Goal: Task Accomplishment & Management: Manage account settings

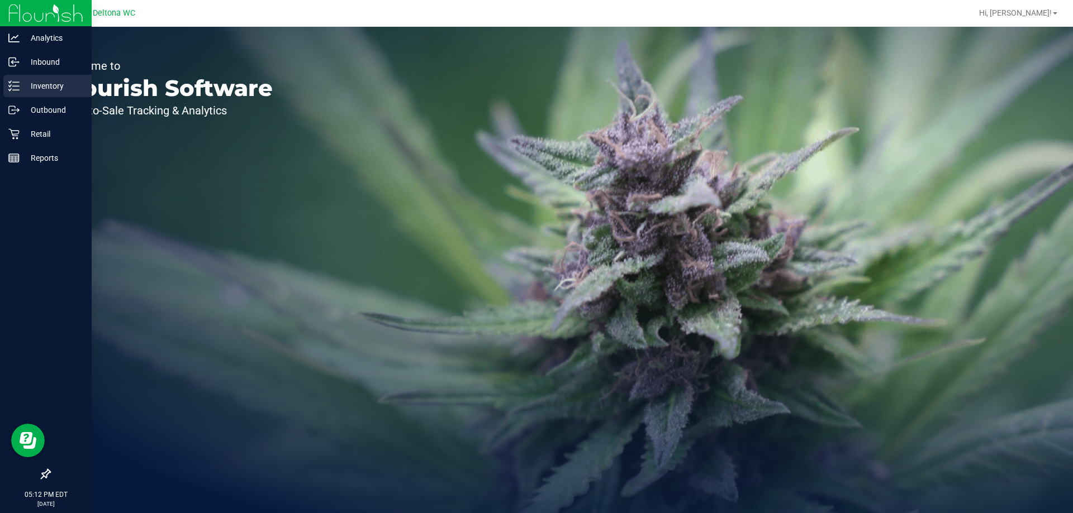
click at [20, 91] on p "Inventory" at bounding box center [53, 85] width 67 height 13
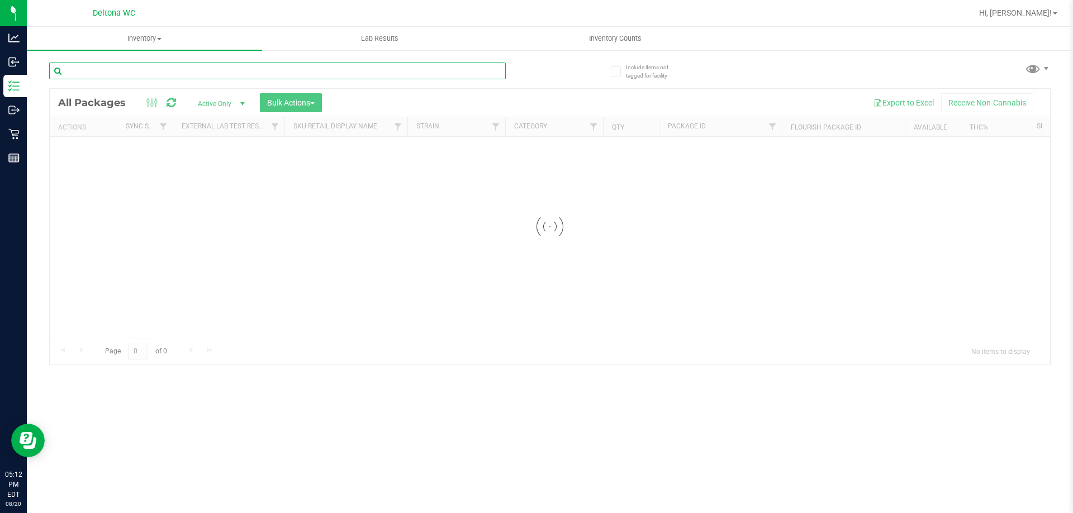
click at [230, 70] on input "text" at bounding box center [277, 71] width 456 height 17
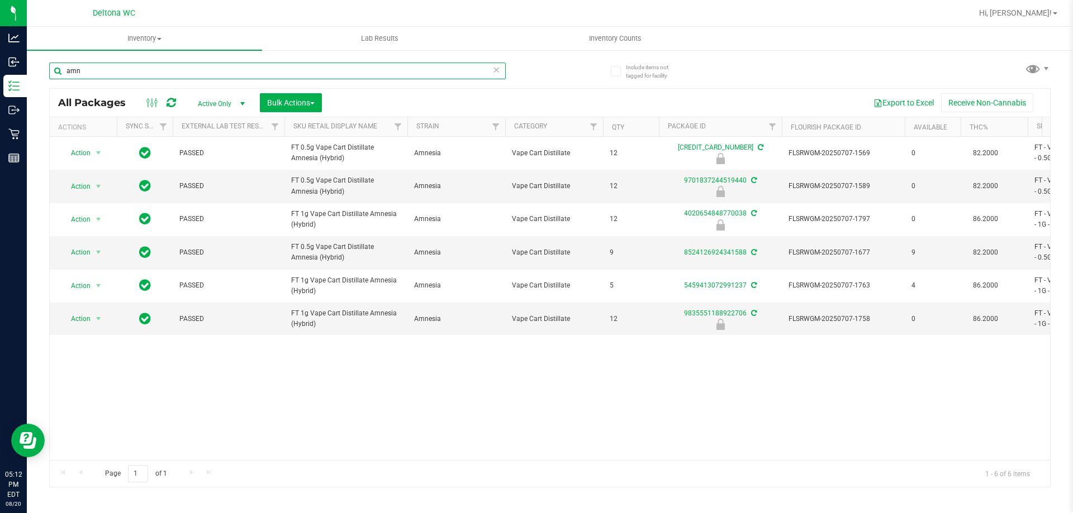
click at [225, 67] on input "amn" at bounding box center [277, 71] width 456 height 17
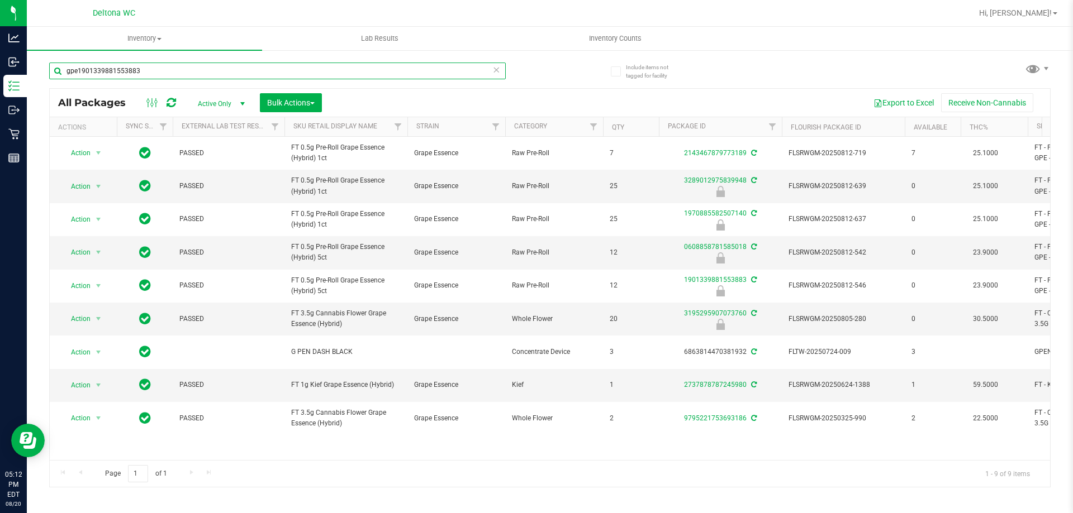
click at [201, 69] on input "gpe1901339881553883" at bounding box center [277, 71] width 456 height 17
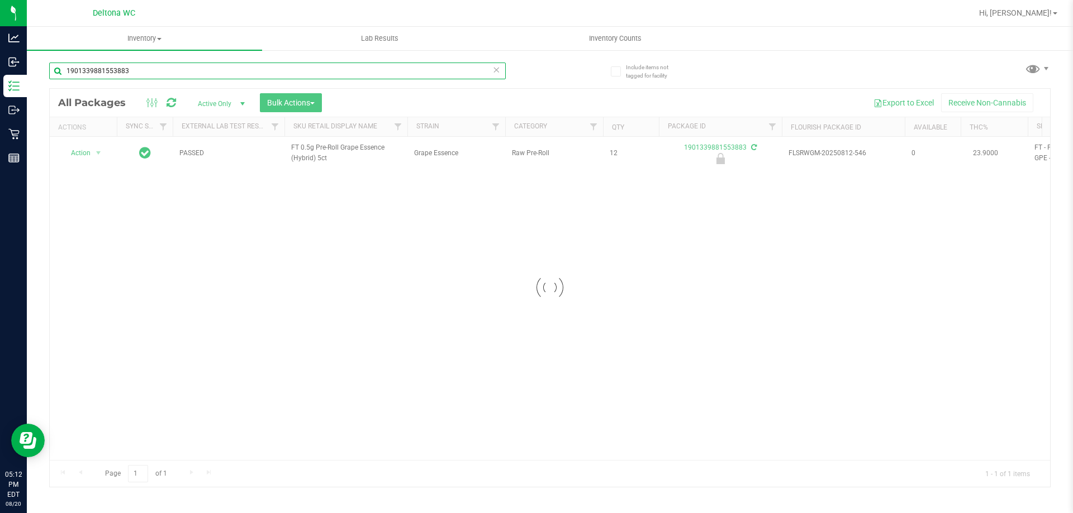
type input "1901339881553883"
click at [85, 155] on div at bounding box center [550, 288] width 1000 height 398
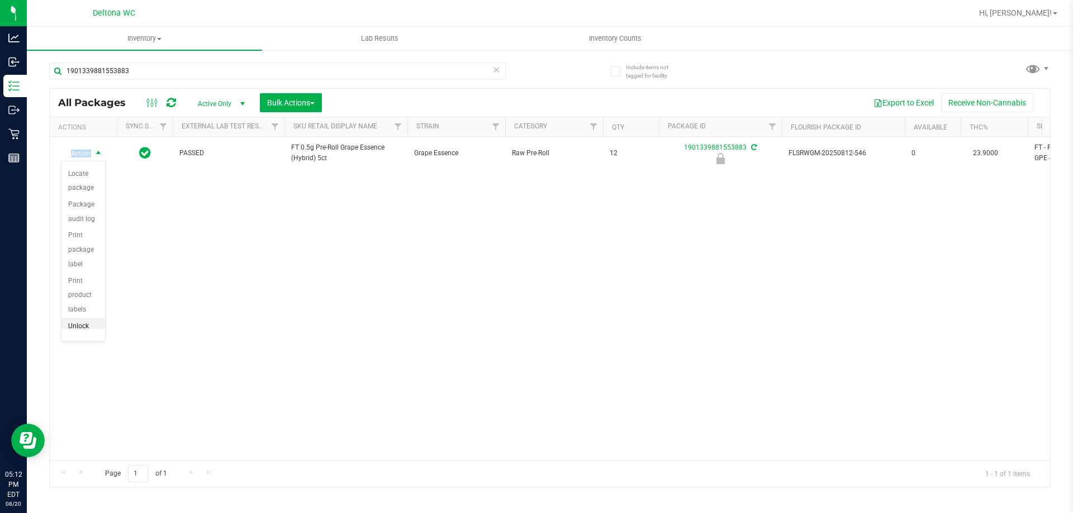
scroll to position [80, 0]
click at [79, 327] on li "Unlock package" at bounding box center [83, 313] width 44 height 31
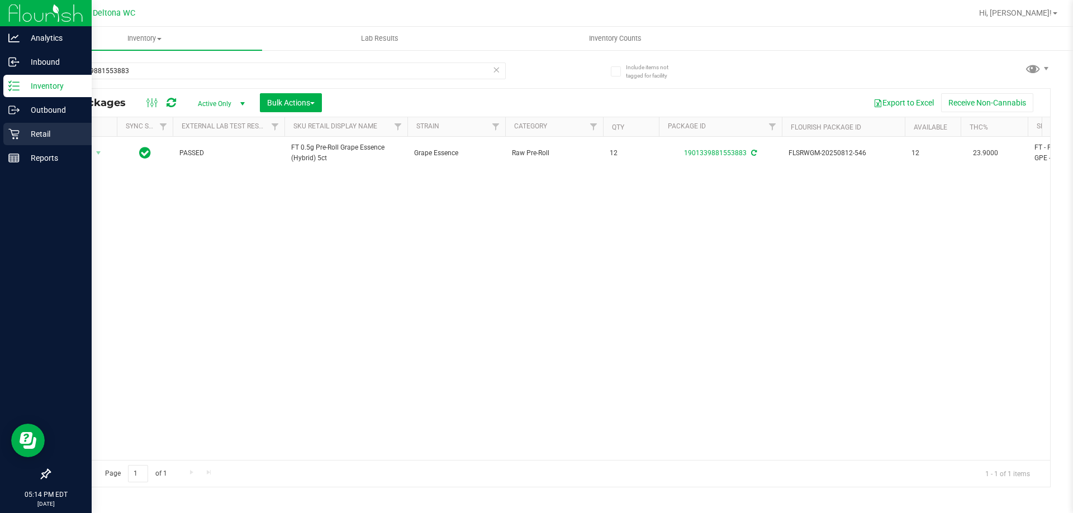
click at [22, 131] on p "Retail" at bounding box center [53, 133] width 67 height 13
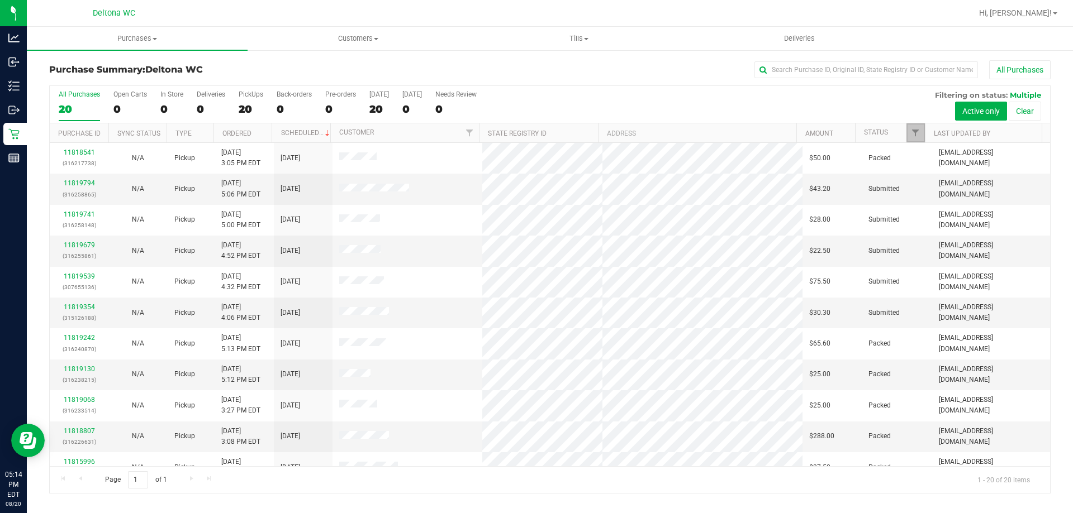
click at [909, 133] on link "Filter" at bounding box center [915, 132] width 18 height 19
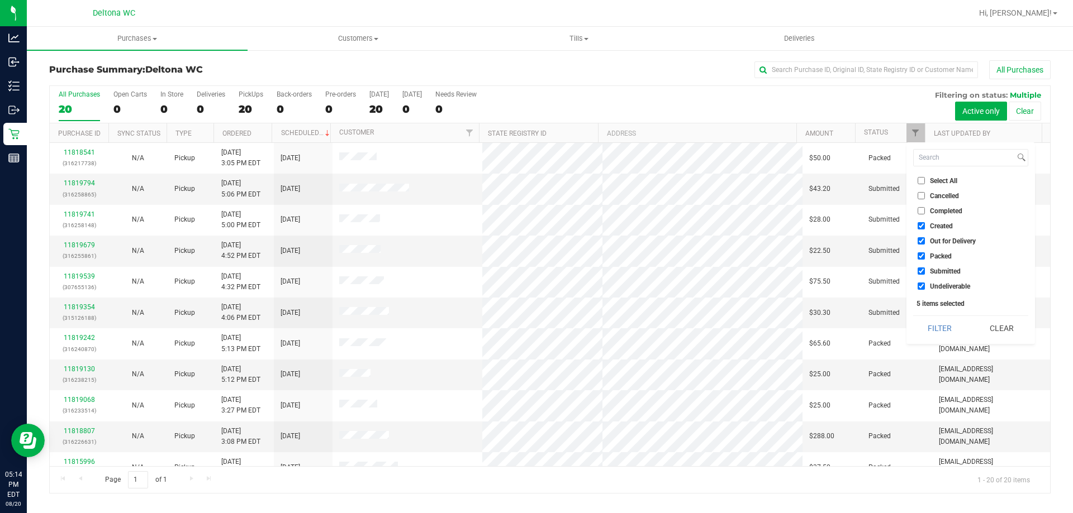
click at [882, 81] on div "Purchase Summary: Deltona WC All Purchases" at bounding box center [549, 72] width 1001 height 25
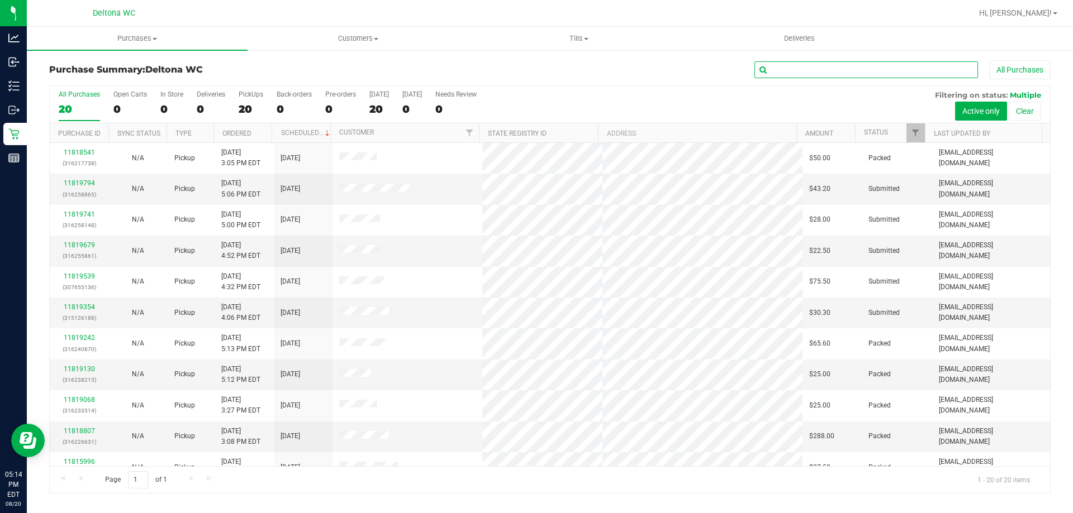
click at [882, 76] on input "text" at bounding box center [865, 69] width 223 height 17
paste input "11818807"
type input "11818807"
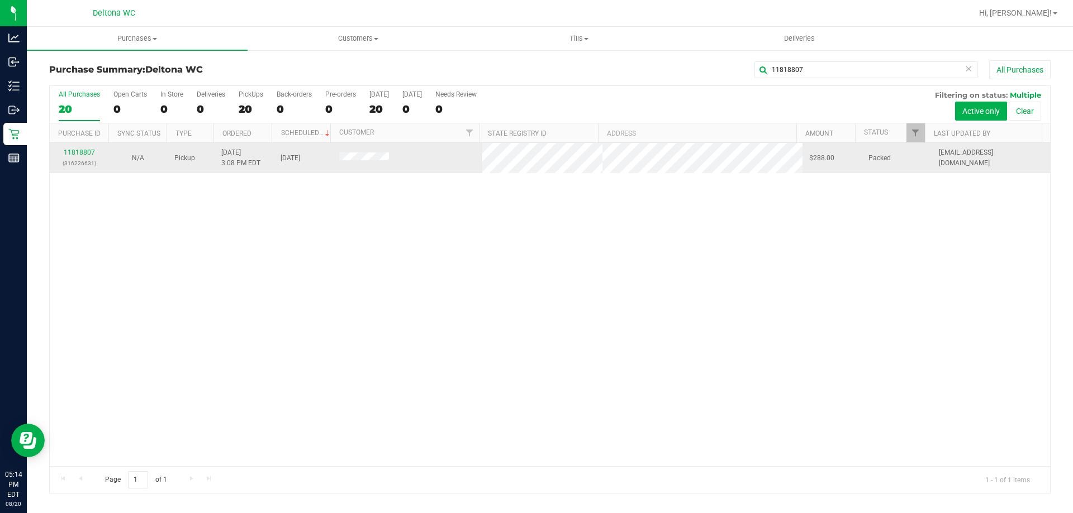
click at [78, 157] on div "11818807 (316226631)" at bounding box center [78, 157] width 45 height 21
click at [78, 155] on link "11818807" at bounding box center [79, 153] width 31 height 8
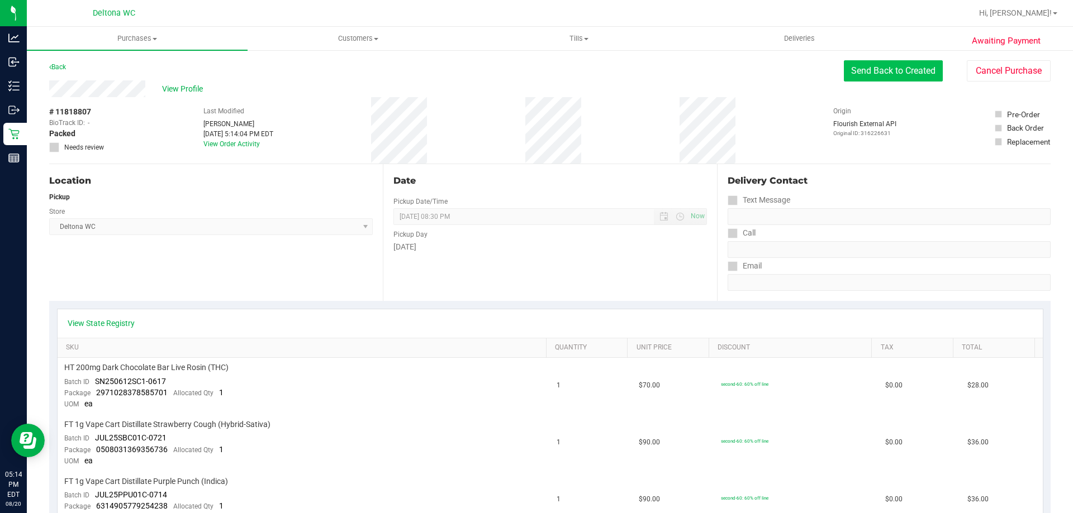
click at [866, 72] on button "Send Back to Created" at bounding box center [893, 70] width 99 height 21
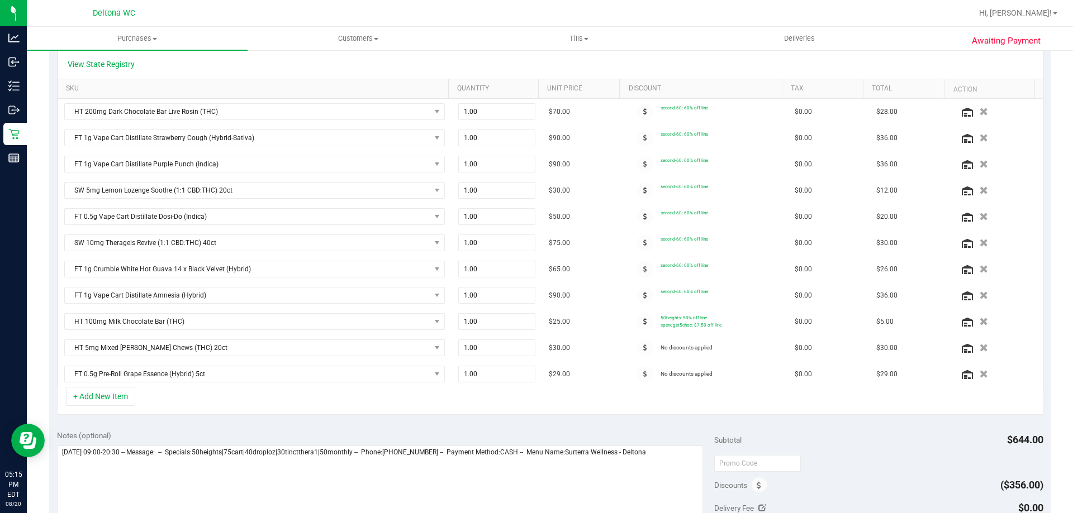
scroll to position [279, 0]
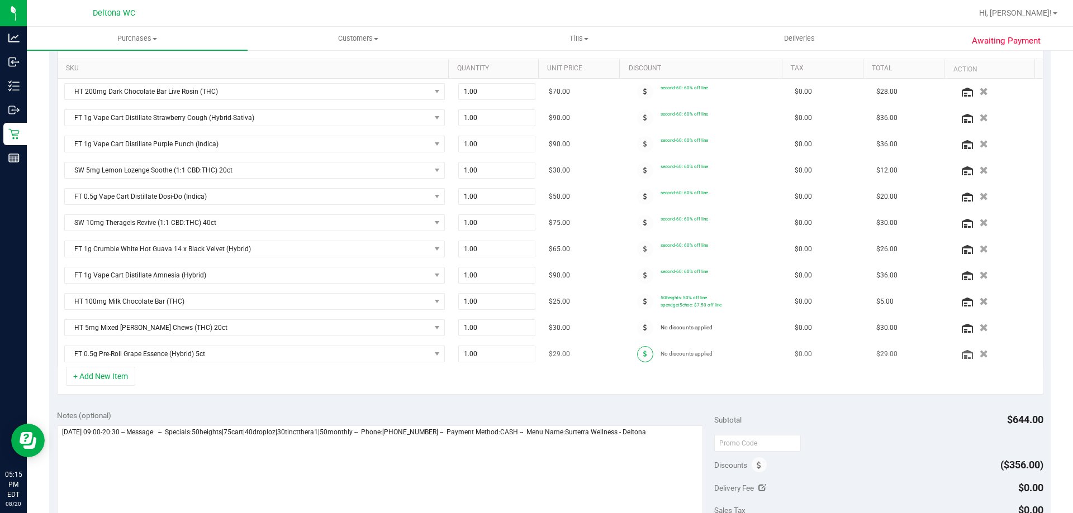
click at [640, 353] on span at bounding box center [645, 354] width 16 height 16
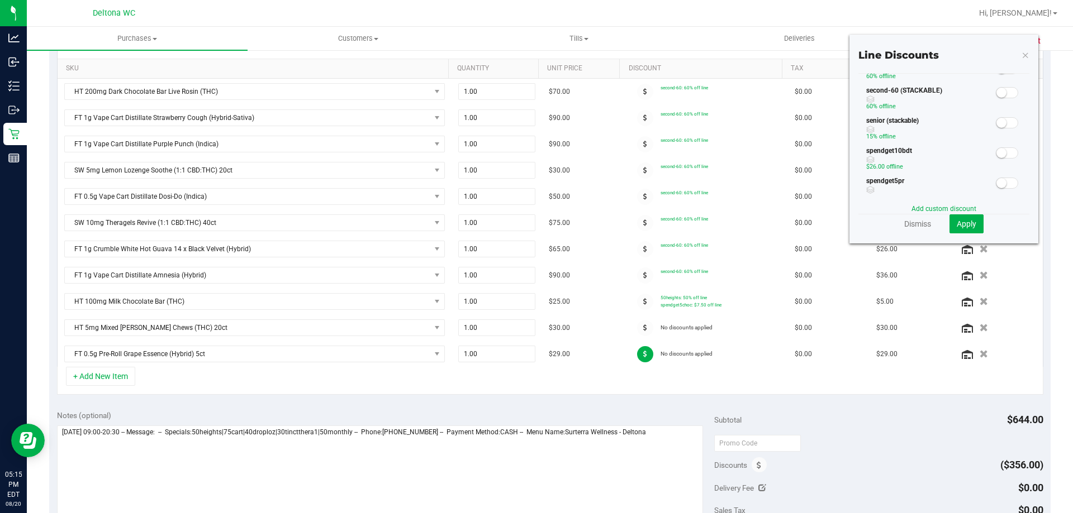
scroll to position [0, 0]
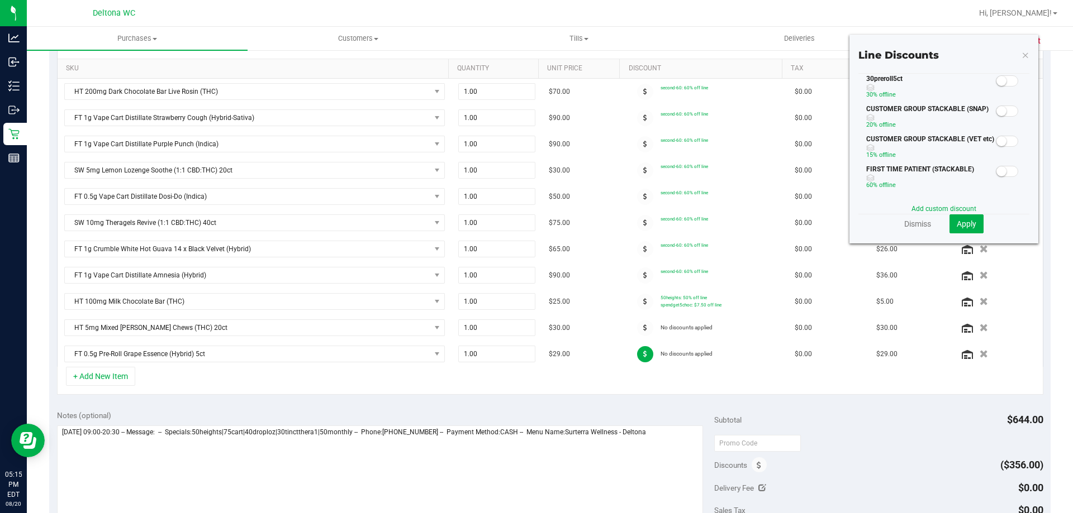
click at [1001, 78] on span at bounding box center [1007, 80] width 22 height 11
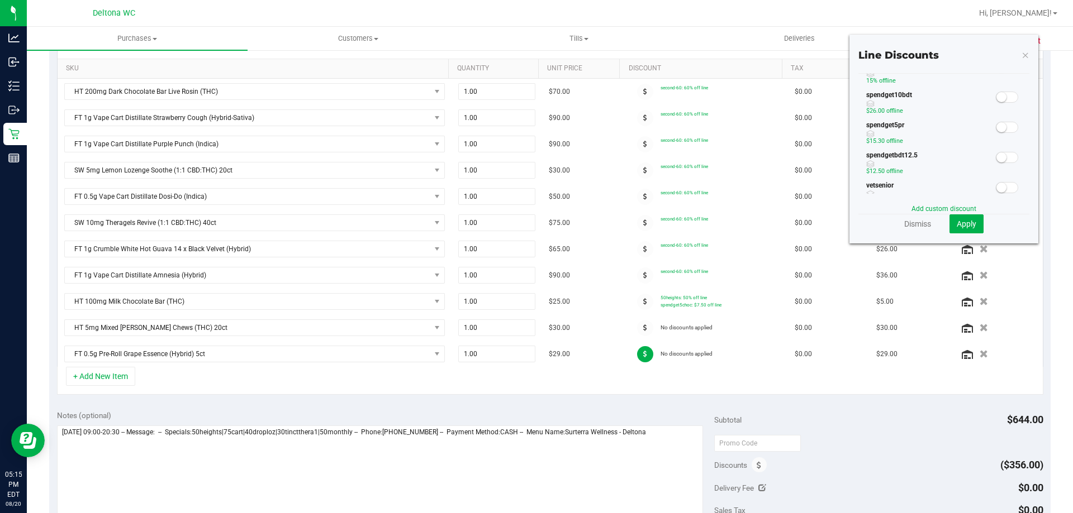
click at [996, 126] on small at bounding box center [1001, 127] width 10 height 10
click at [964, 221] on span "Apply" at bounding box center [966, 224] width 20 height 9
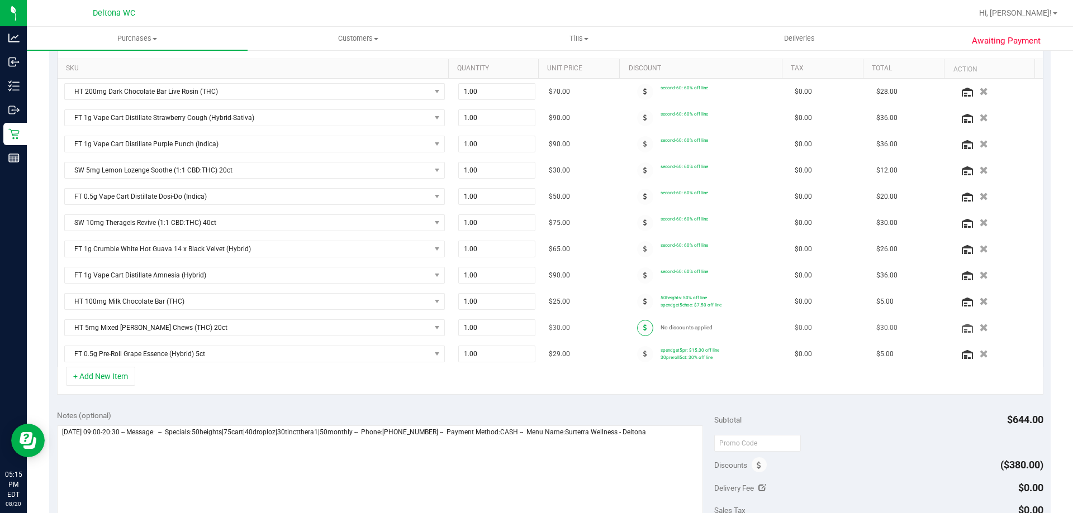
click at [637, 328] on span at bounding box center [645, 328] width 16 height 16
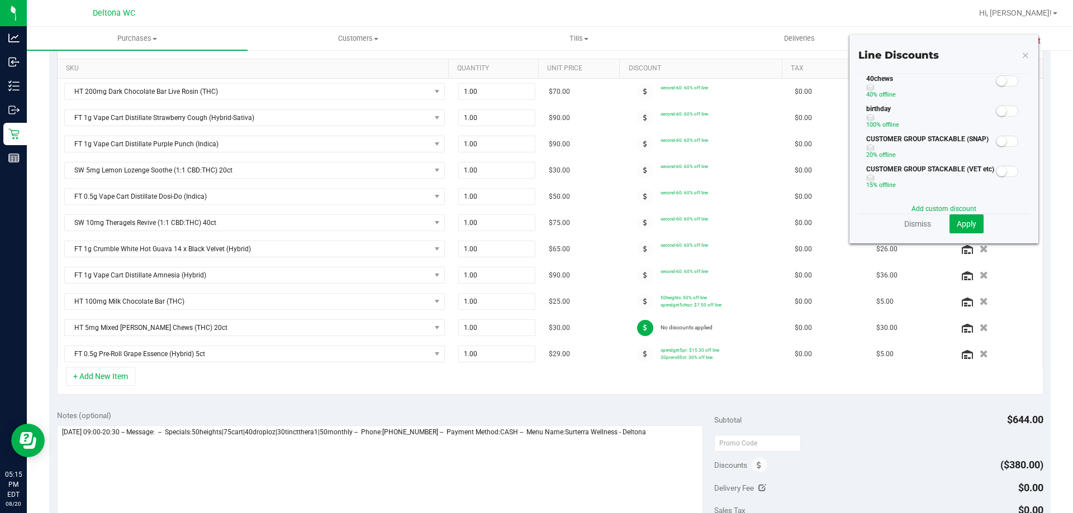
click at [996, 80] on small at bounding box center [1001, 81] width 10 height 10
click at [996, 103] on small at bounding box center [1001, 102] width 10 height 10
click at [956, 220] on span "Apply" at bounding box center [966, 224] width 20 height 9
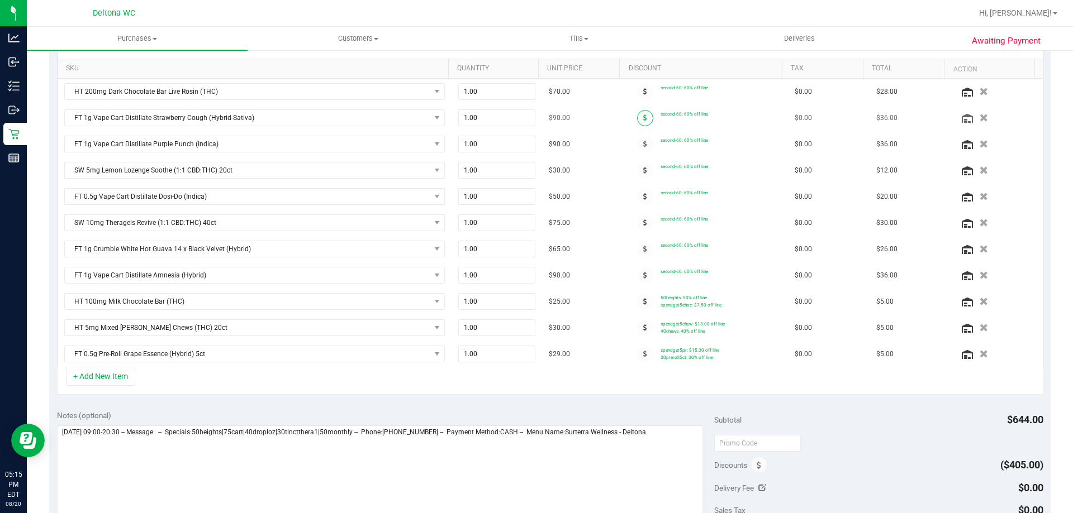
click at [637, 122] on span at bounding box center [645, 118] width 16 height 16
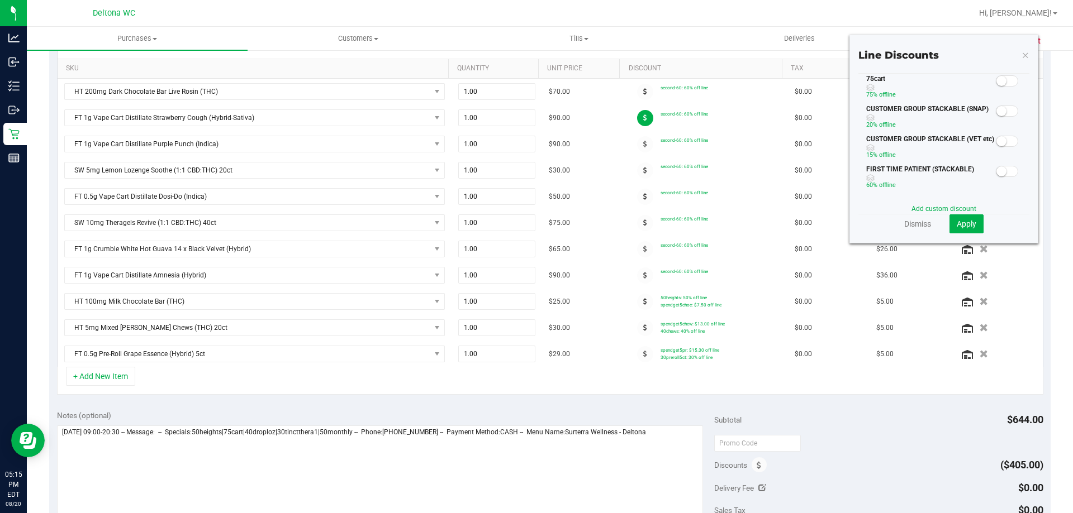
click at [1002, 81] on span at bounding box center [1007, 80] width 22 height 11
click at [958, 220] on span "Apply" at bounding box center [966, 224] width 20 height 9
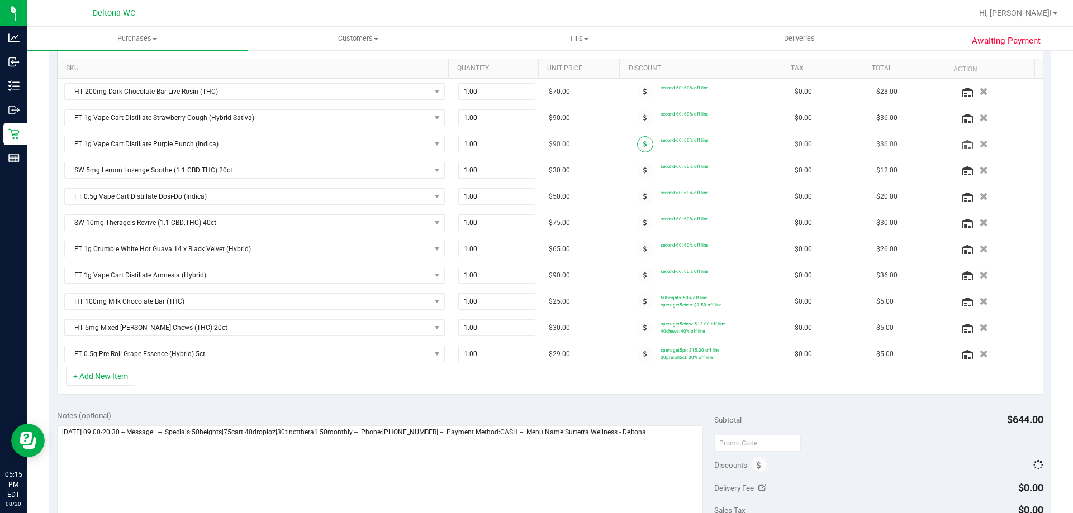
click at [637, 141] on span at bounding box center [645, 144] width 16 height 16
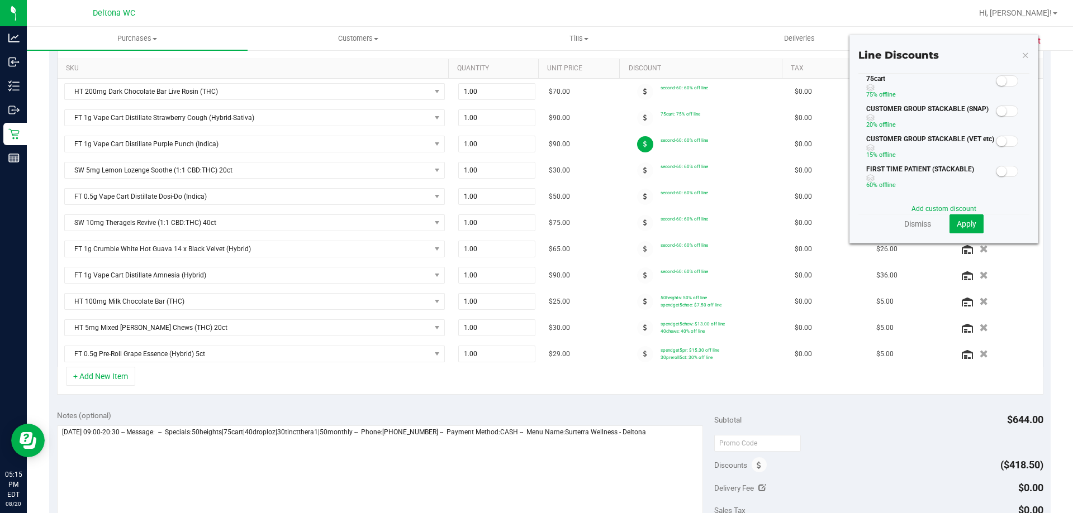
click at [998, 82] on span at bounding box center [1007, 80] width 22 height 11
click at [962, 224] on span "Apply" at bounding box center [966, 224] width 20 height 9
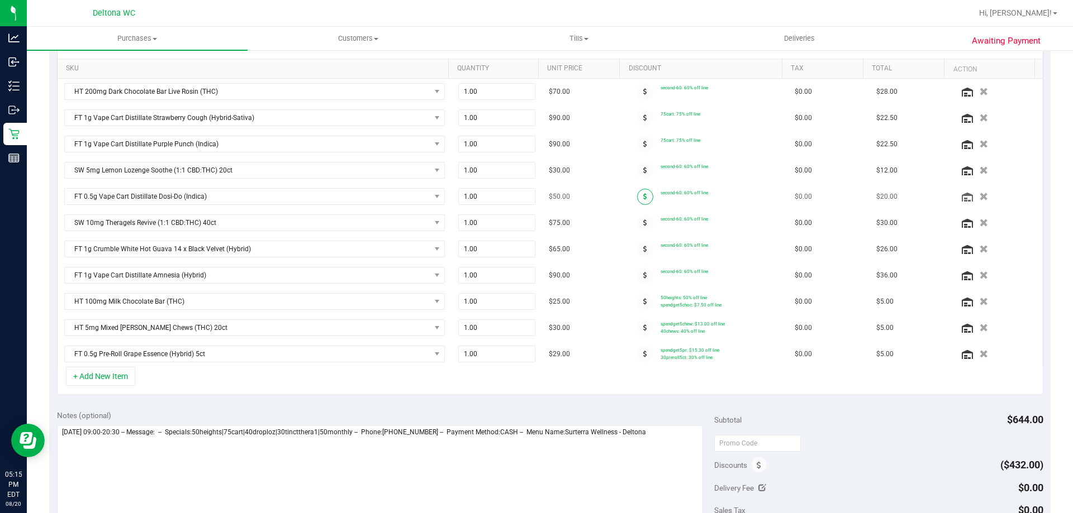
click at [643, 199] on icon at bounding box center [645, 196] width 4 height 7
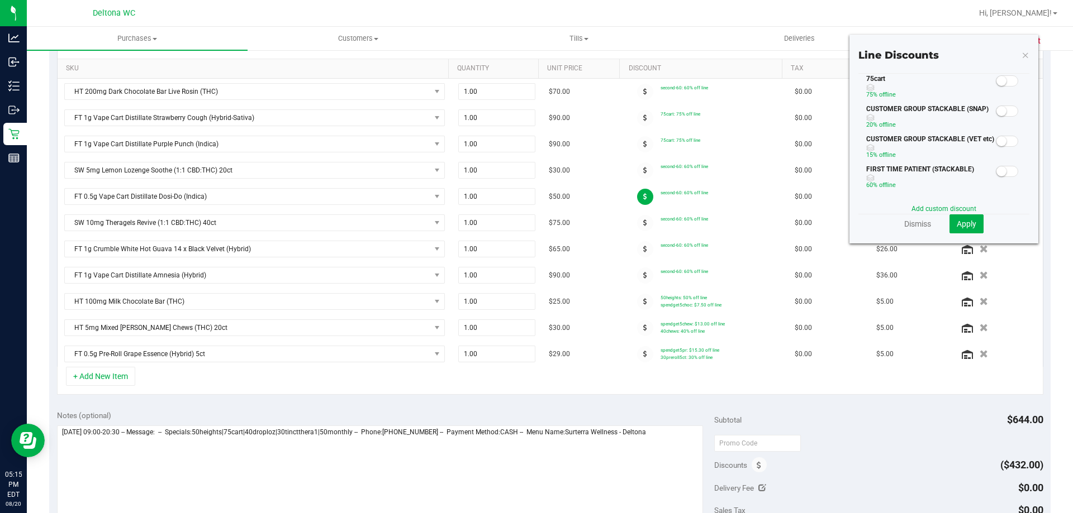
click at [1006, 83] on span at bounding box center [1007, 80] width 22 height 11
click at [956, 220] on span "Apply" at bounding box center [966, 224] width 20 height 9
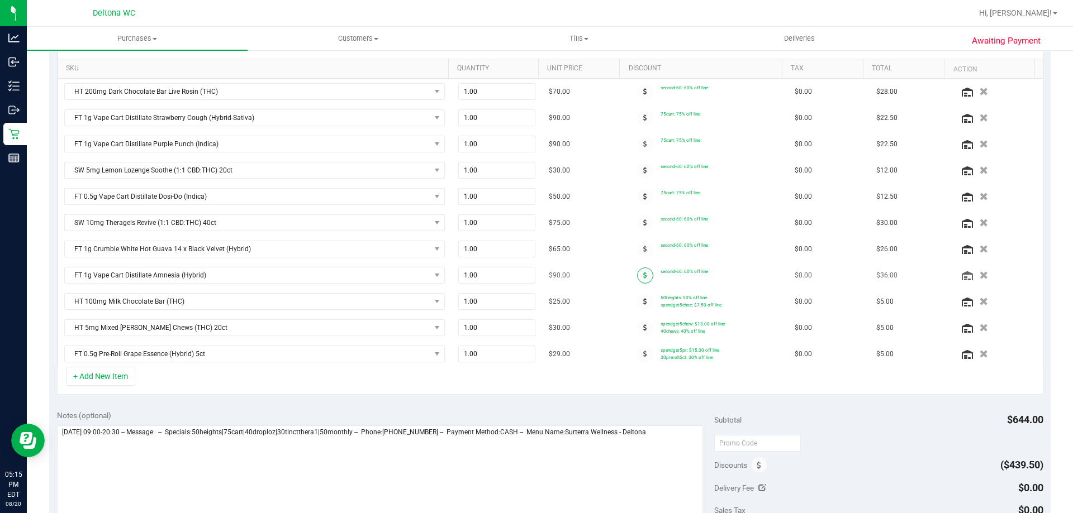
click at [643, 278] on icon at bounding box center [645, 275] width 4 height 7
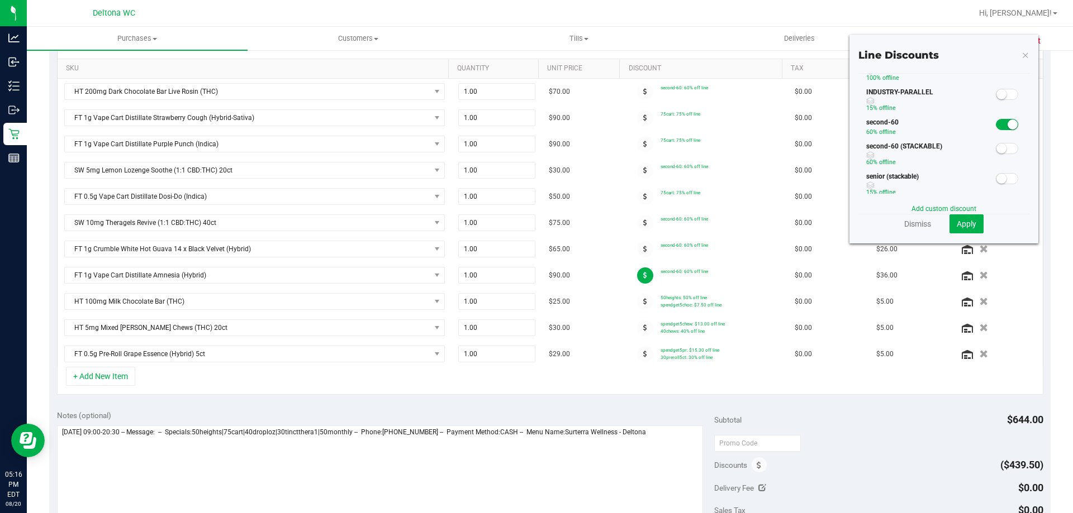
scroll to position [223, 0]
click at [1003, 153] on span at bounding box center [1007, 152] width 22 height 11
click at [963, 227] on span "Apply" at bounding box center [966, 224] width 20 height 9
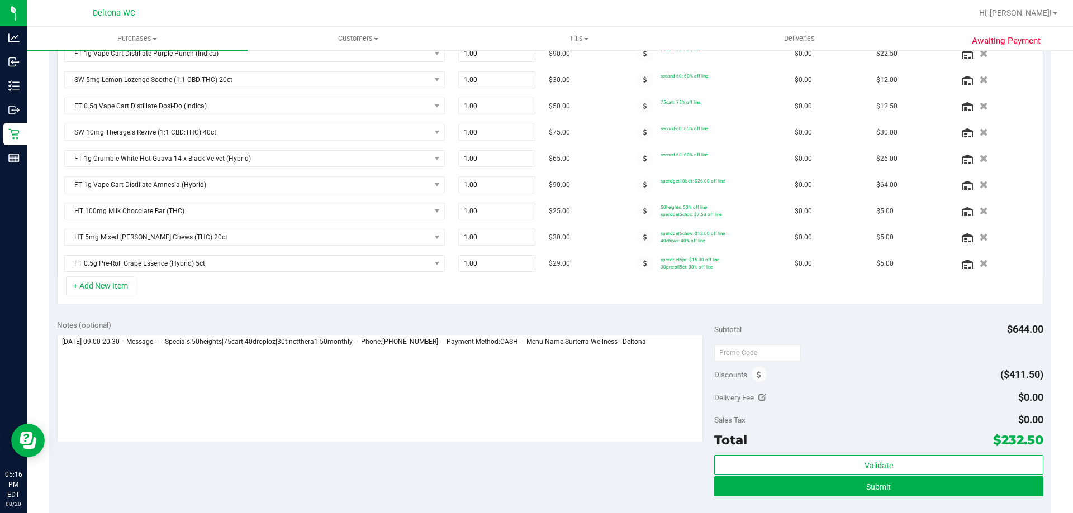
scroll to position [279, 0]
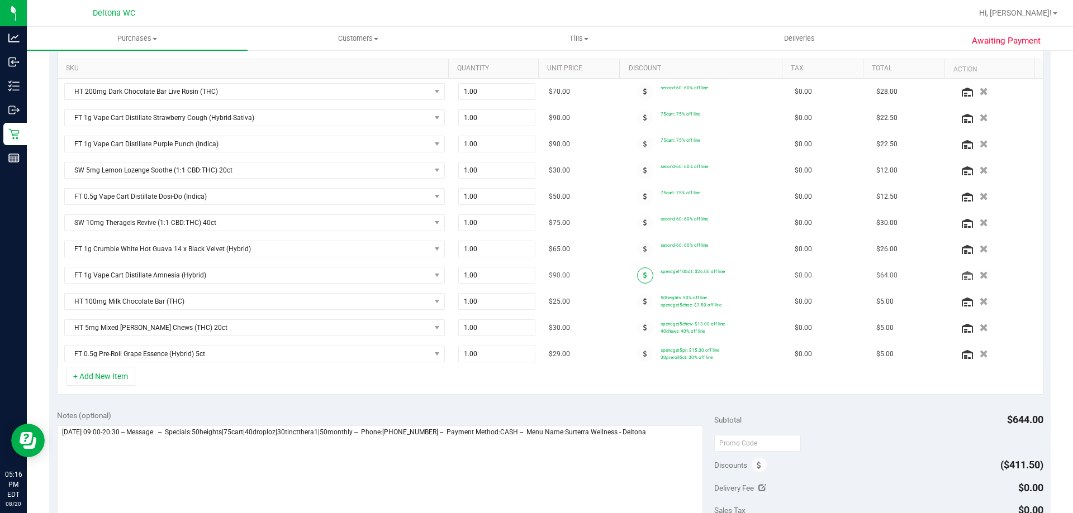
click at [638, 277] on span at bounding box center [645, 276] width 16 height 16
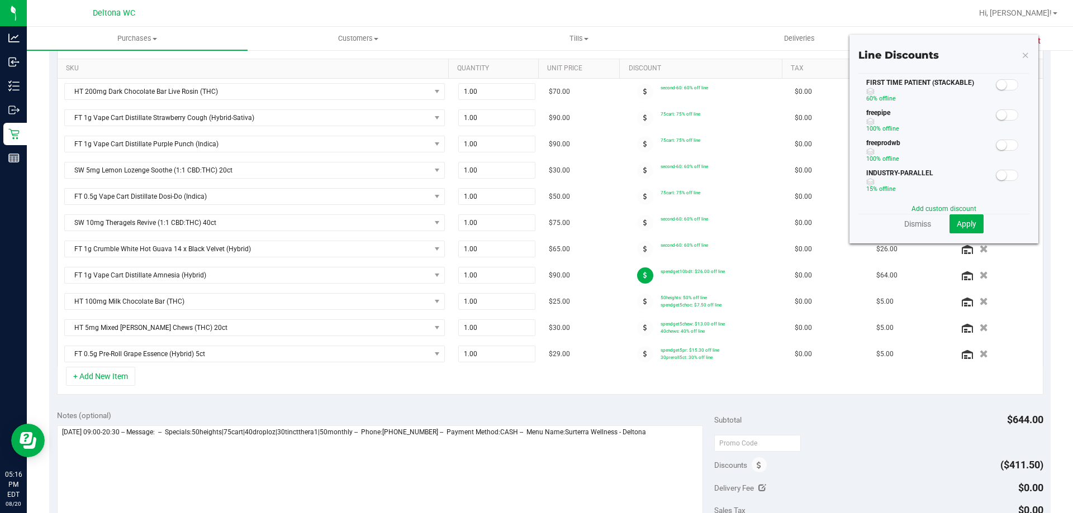
scroll to position [0, 0]
click at [997, 82] on small at bounding box center [1001, 81] width 10 height 10
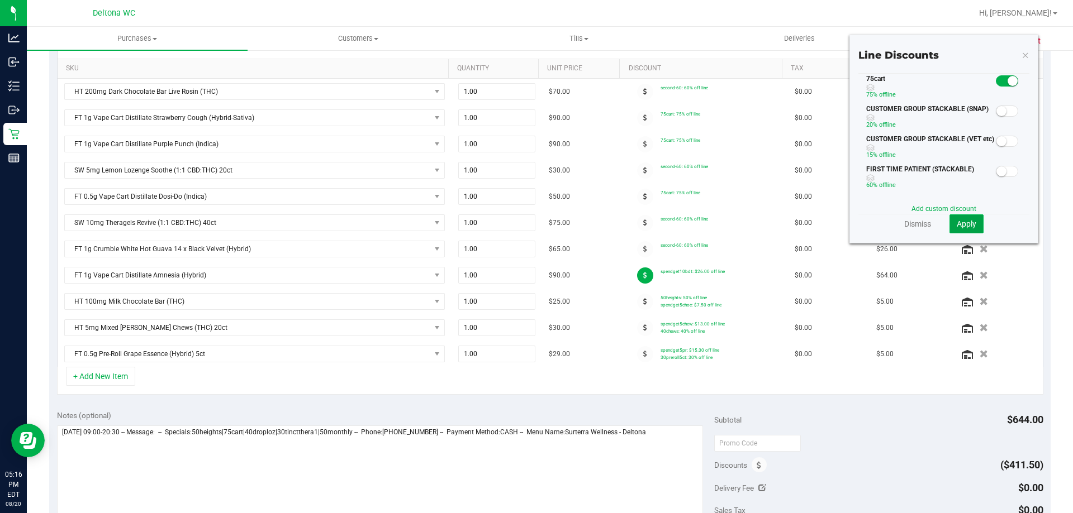
click at [956, 220] on span "Apply" at bounding box center [966, 224] width 20 height 9
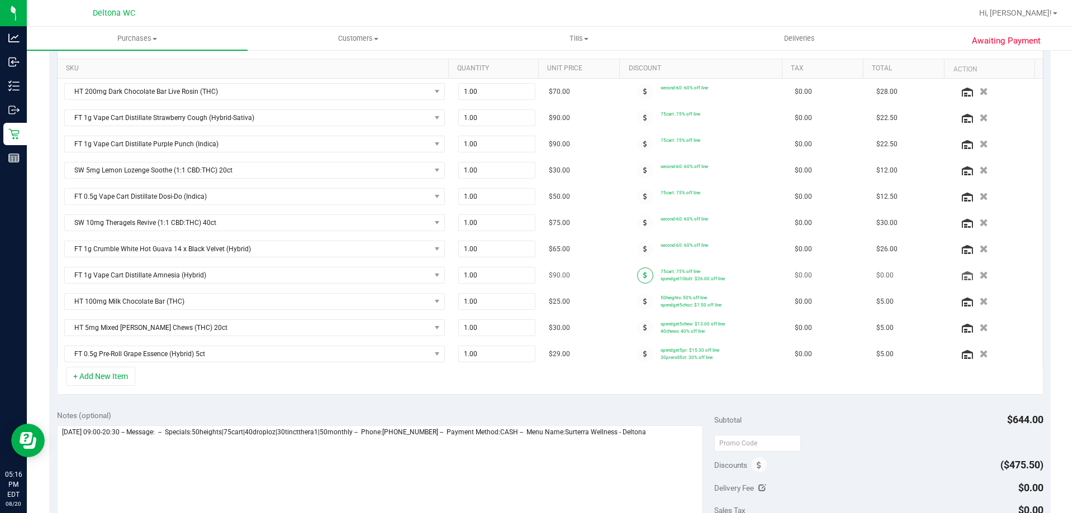
click at [637, 275] on span at bounding box center [645, 276] width 16 height 16
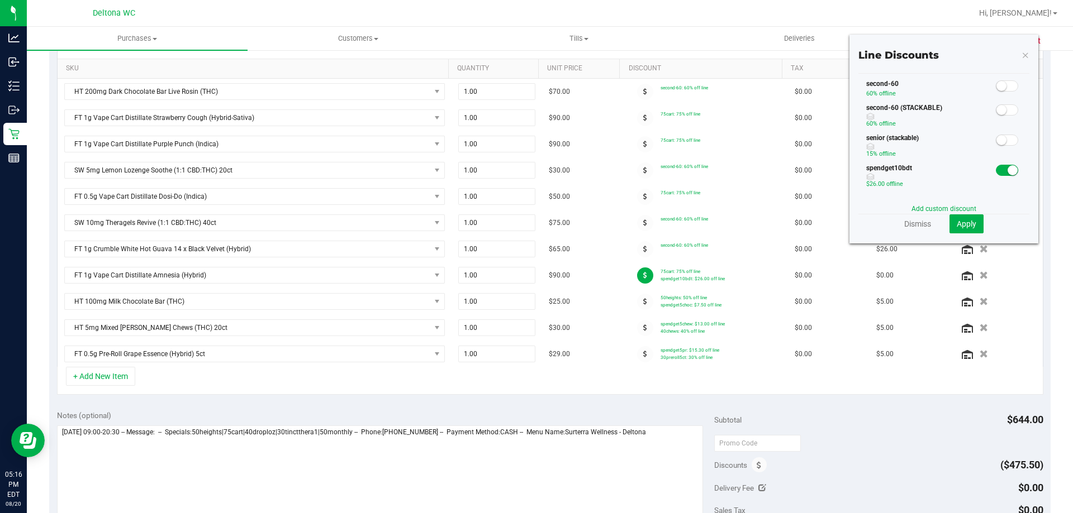
scroll to position [223, 0]
click at [998, 150] on span at bounding box center [1007, 152] width 22 height 11
click at [967, 224] on span "Apply" at bounding box center [966, 224] width 20 height 9
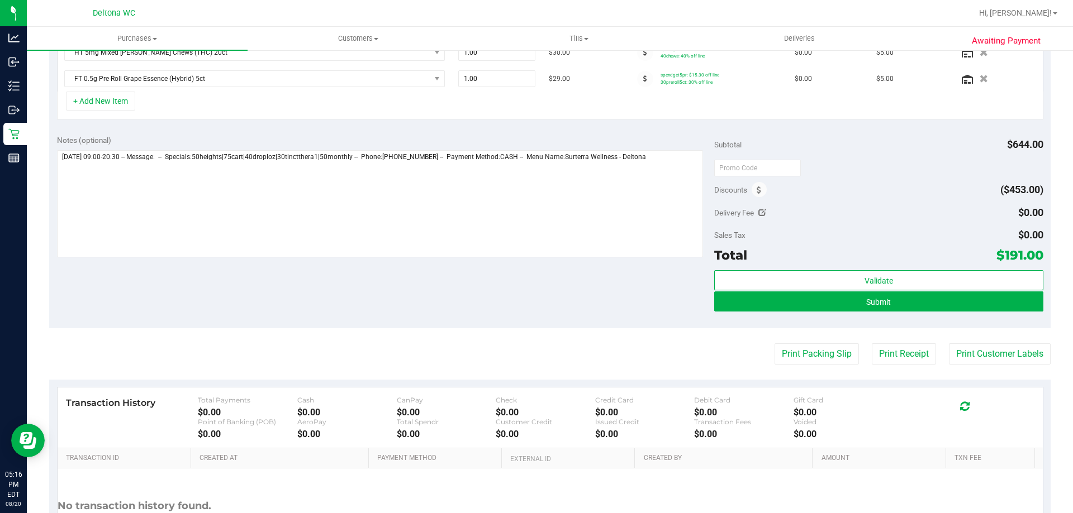
scroll to position [653, 0]
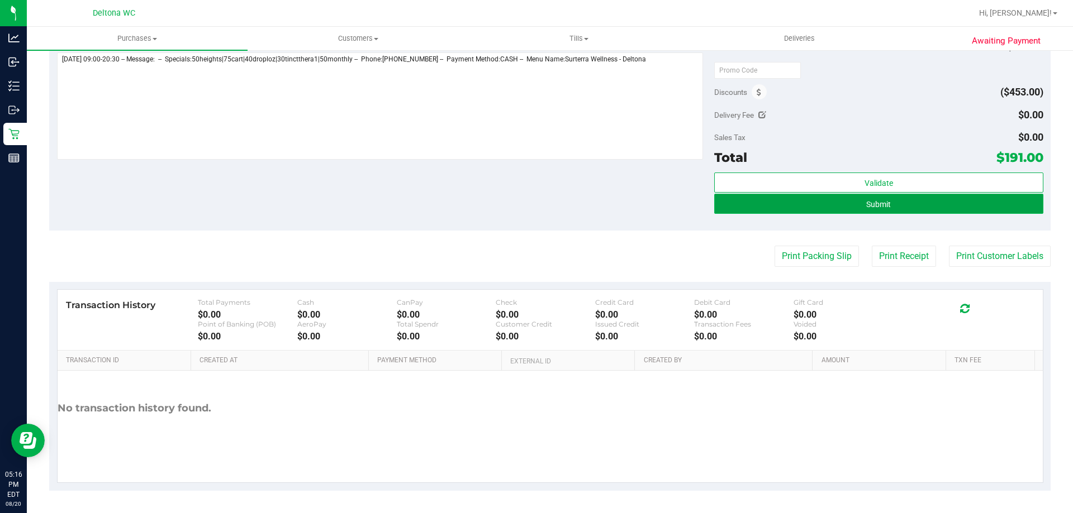
click at [890, 203] on button "Submit" at bounding box center [878, 204] width 329 height 20
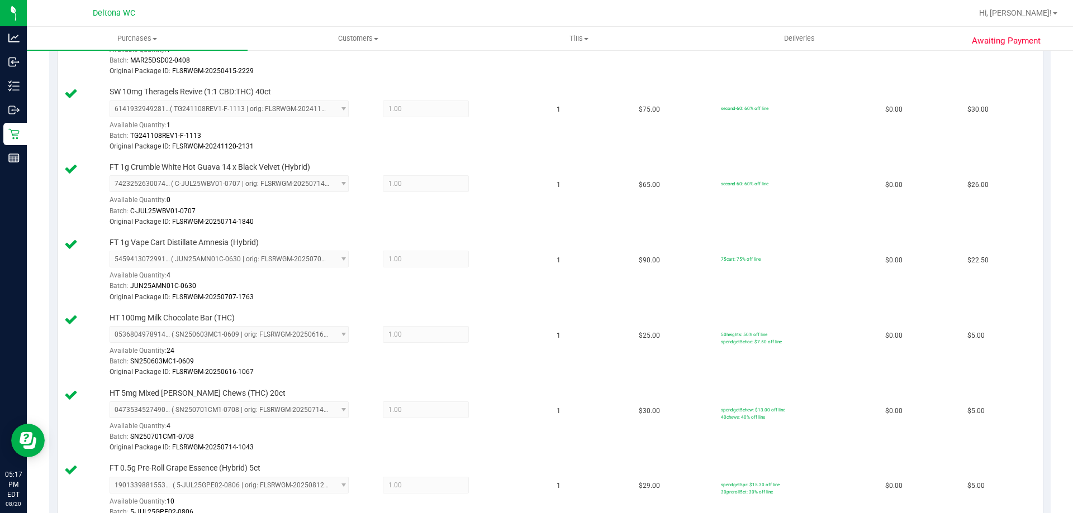
scroll to position [962, 0]
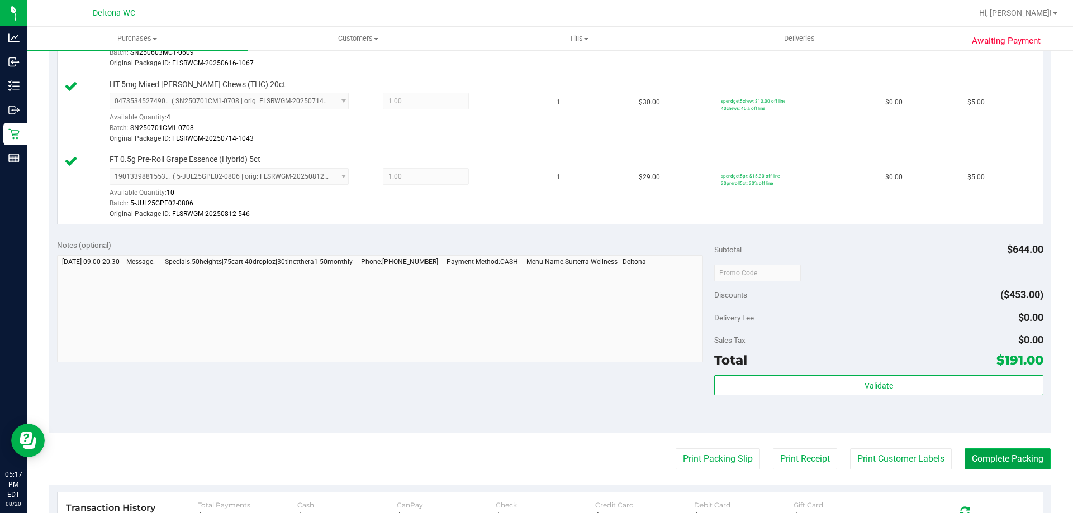
click at [1020, 463] on button "Complete Packing" at bounding box center [1007, 459] width 86 height 21
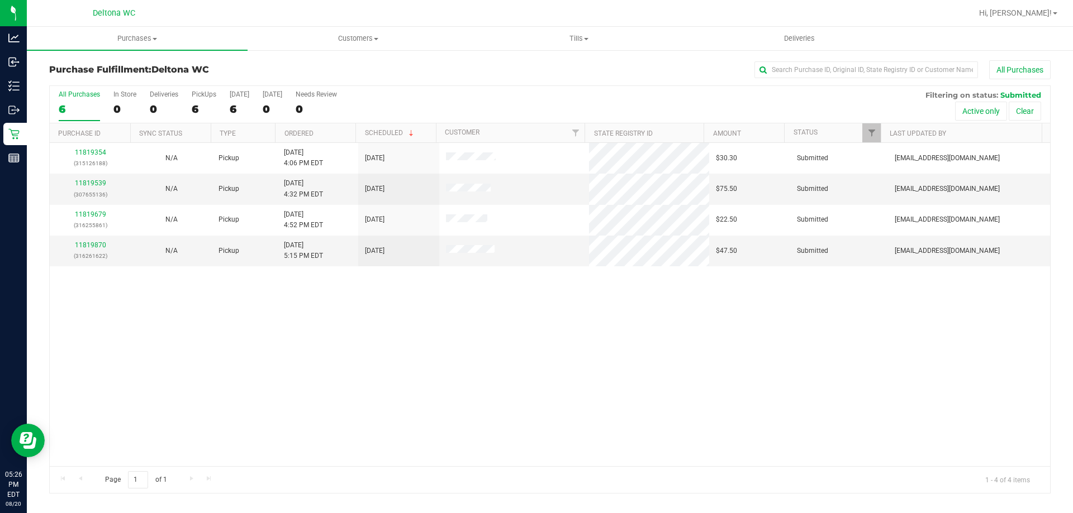
click at [307, 122] on div "All Purchases 6 In Store 0 Deliveries 0 PickUps 6 [DATE] 6 [DATE] 0 Needs Revie…" at bounding box center [550, 104] width 1000 height 37
click at [307, 126] on th "Ordered" at bounding box center [315, 133] width 80 height 20
click at [89, 182] on link "11819539" at bounding box center [90, 183] width 31 height 8
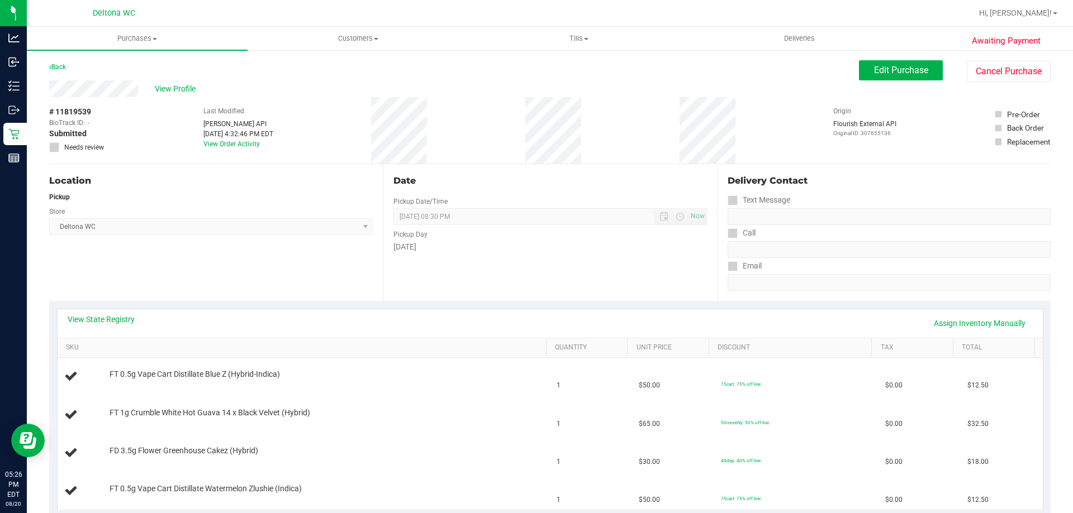
scroll to position [168, 0]
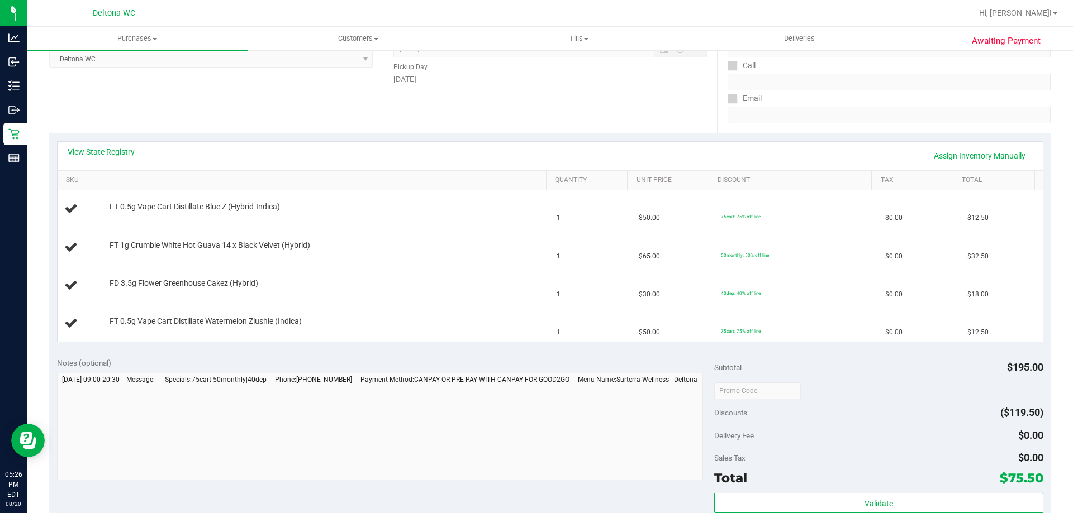
click at [96, 150] on link "View State Registry" at bounding box center [101, 151] width 67 height 11
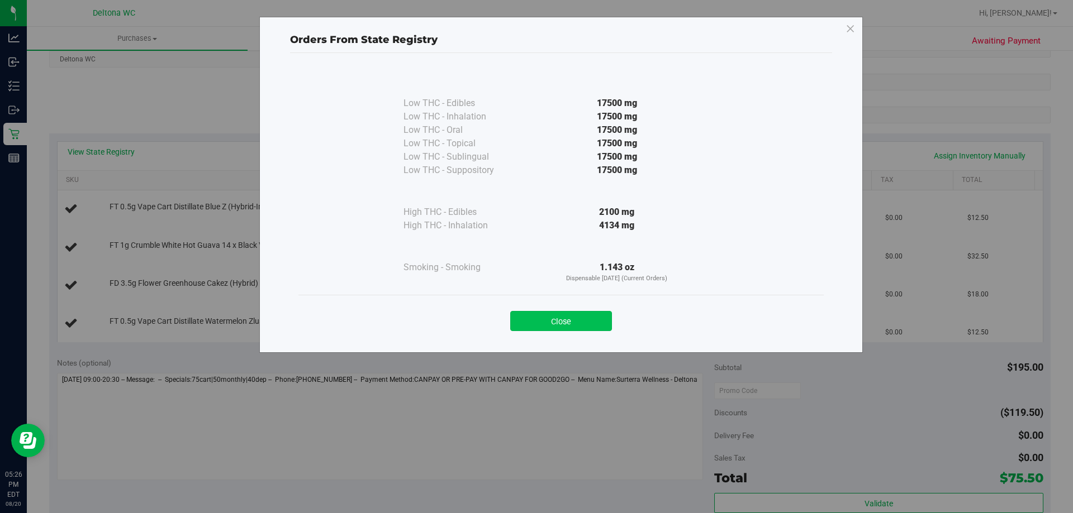
click at [574, 317] on button "Close" at bounding box center [561, 321] width 102 height 20
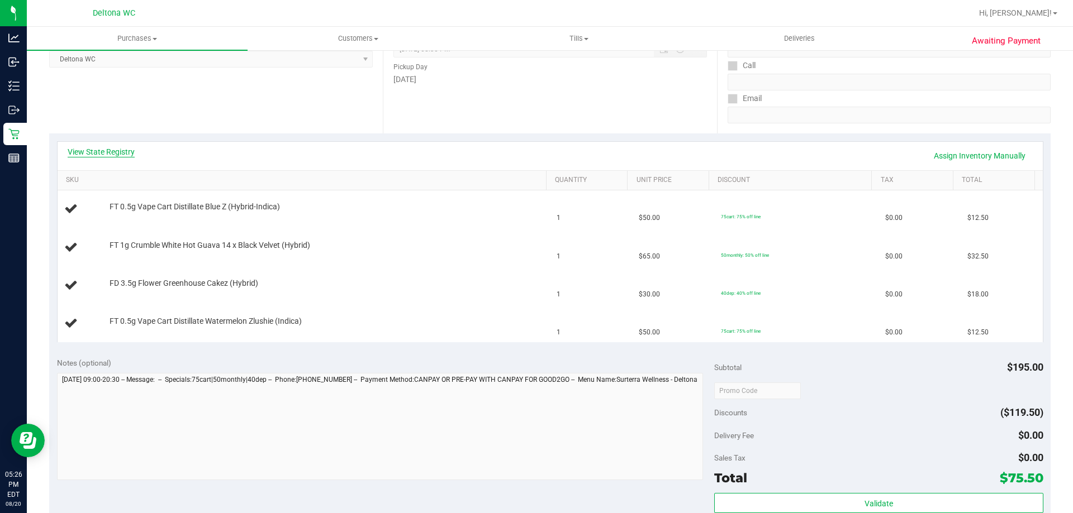
click at [99, 155] on link "View State Registry" at bounding box center [101, 151] width 67 height 11
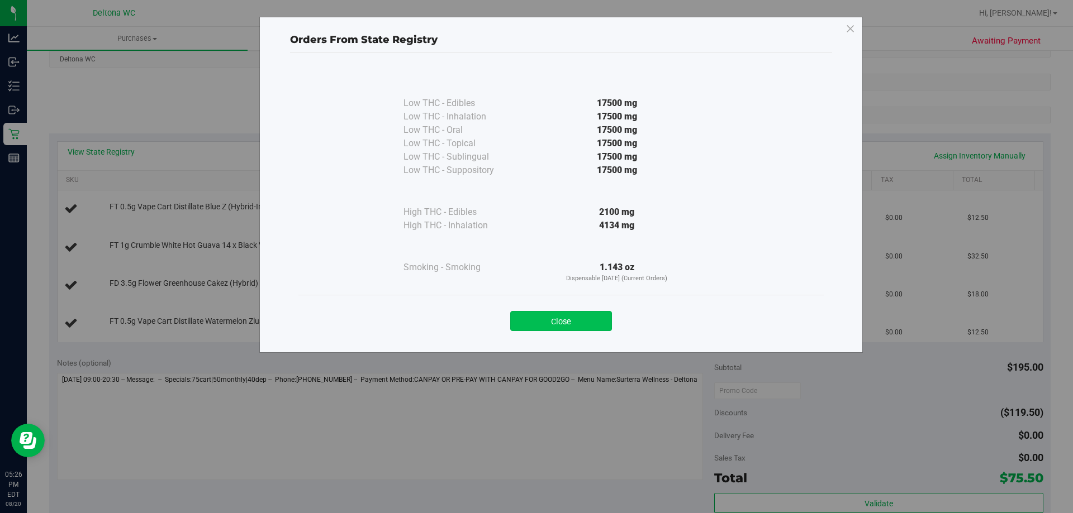
click at [521, 323] on button "Close" at bounding box center [561, 321] width 102 height 20
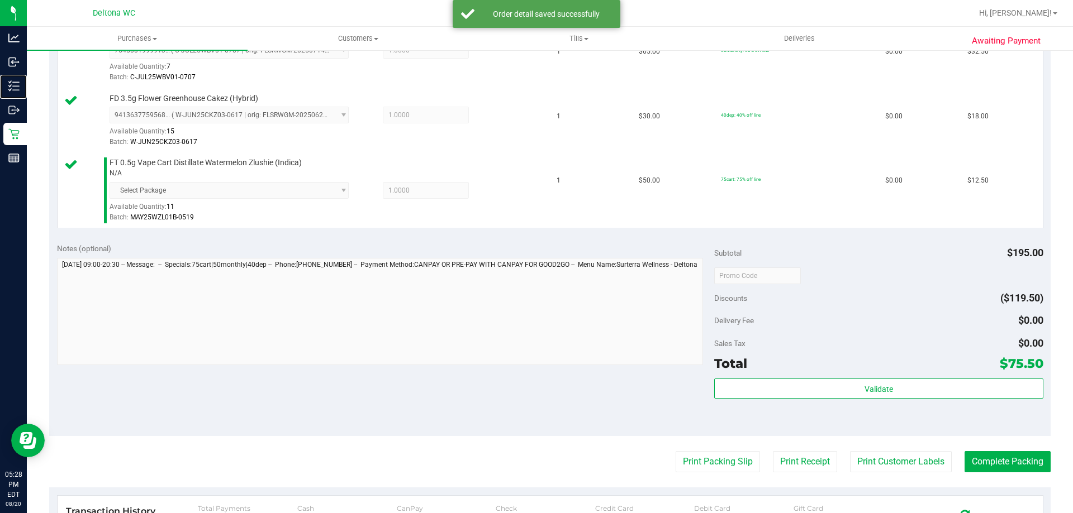
scroll to position [503, 0]
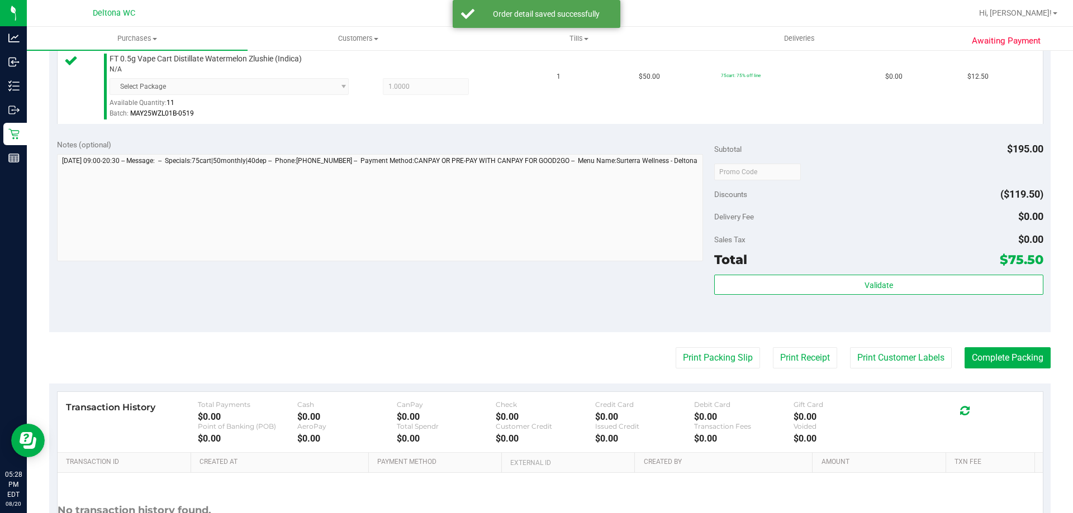
click at [772, 268] on div "Total $75.50" at bounding box center [878, 260] width 329 height 20
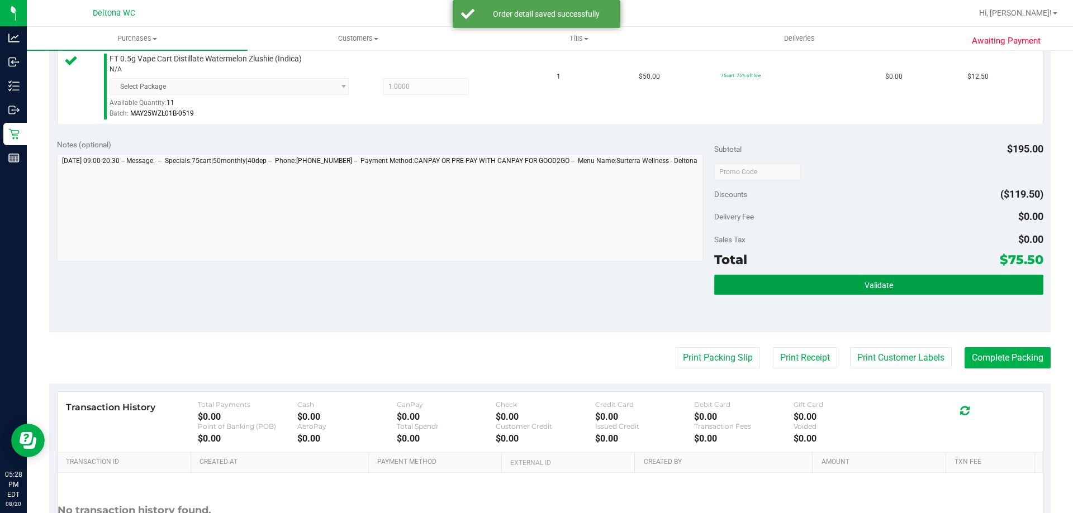
click at [770, 278] on button "Validate" at bounding box center [878, 285] width 329 height 20
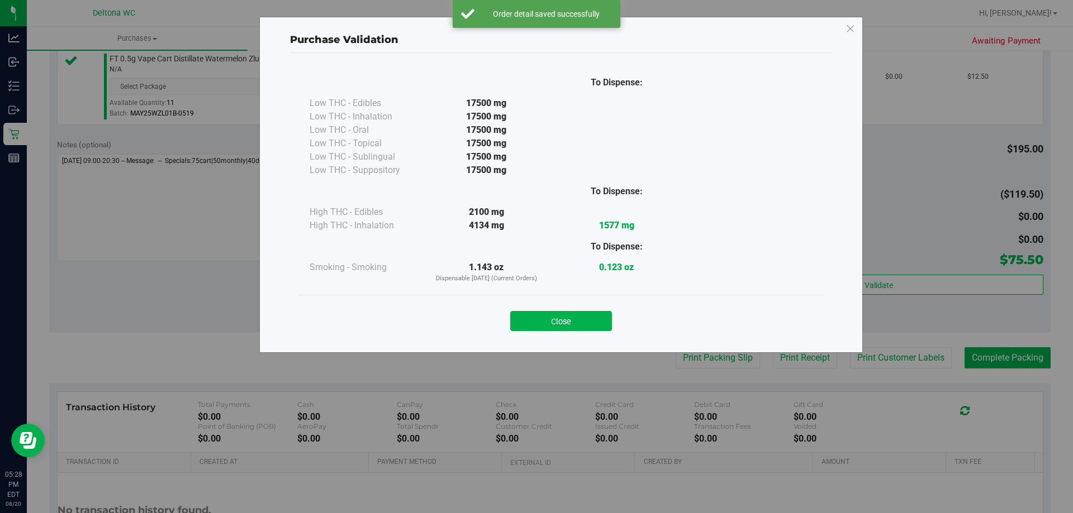
click at [580, 326] on button "Close" at bounding box center [561, 321] width 102 height 20
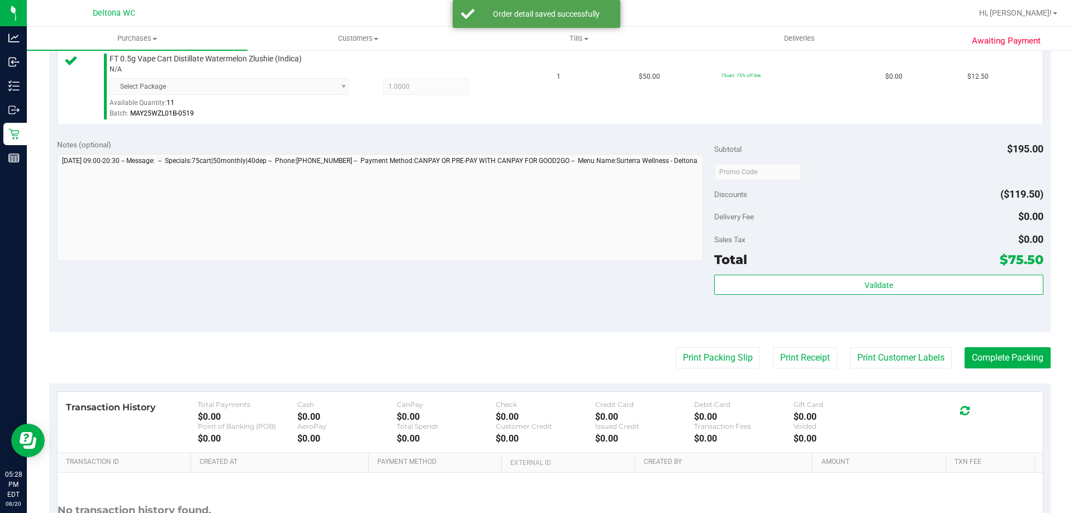
click at [669, 342] on purchase-details "Back Edit Purchase Cancel Purchase View Profile # 11819539 BioTrack ID: - Submi…" at bounding box center [549, 75] width 1001 height 1035
click at [673, 344] on purchase-details "Back Edit Purchase Cancel Purchase View Profile # 11819539 BioTrack ID: - Submi…" at bounding box center [549, 75] width 1001 height 1035
click at [677, 346] on purchase-details "Back Edit Purchase Cancel Purchase View Profile # 11819539 BioTrack ID: - Submi…" at bounding box center [549, 75] width 1001 height 1035
click at [678, 347] on purchase-details "Back Edit Purchase Cancel Purchase View Profile # 11819539 BioTrack ID: - Submi…" at bounding box center [549, 75] width 1001 height 1035
click at [680, 355] on button "Print Packing Slip" at bounding box center [717, 358] width 84 height 21
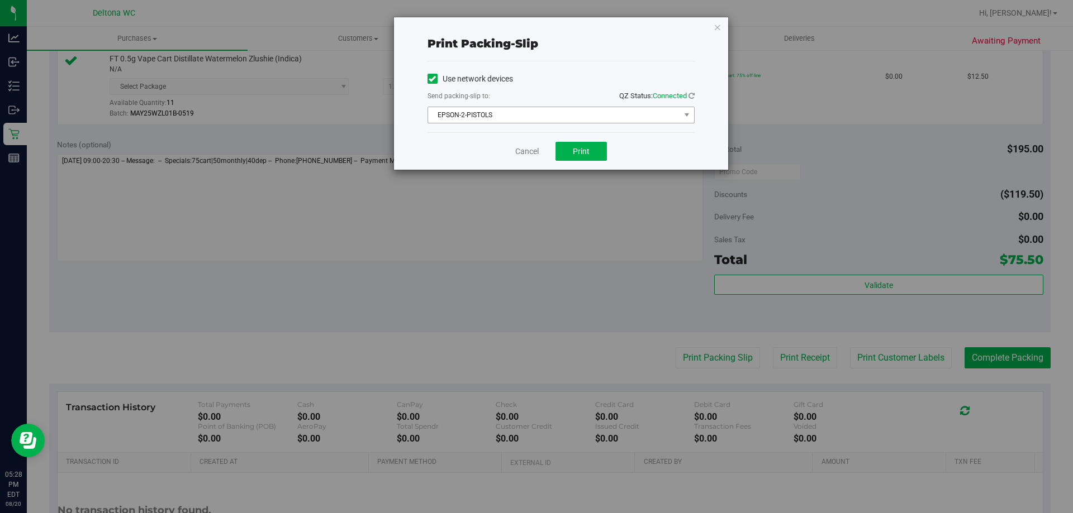
click at [570, 122] on span "EPSON-2-PISTOLS" at bounding box center [554, 115] width 252 height 16
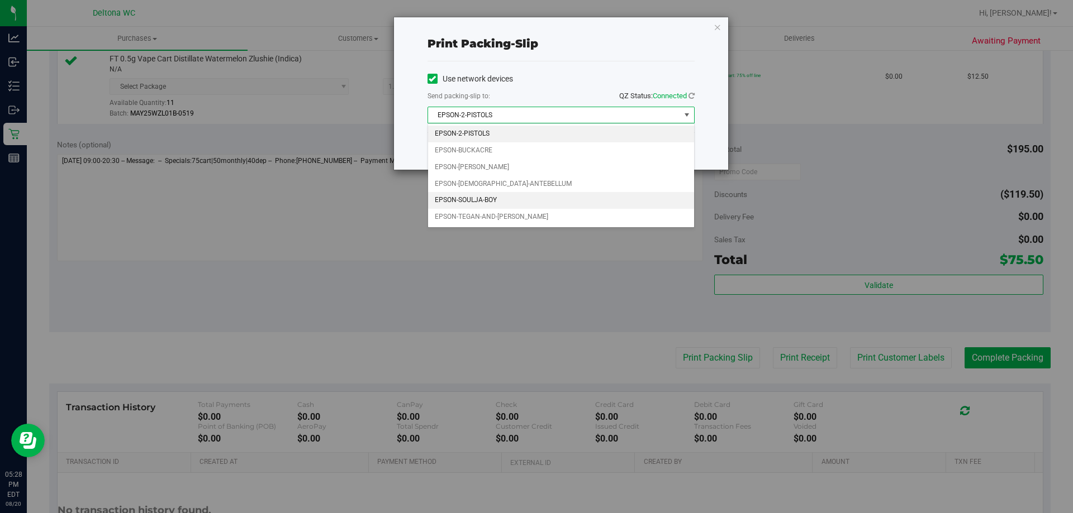
click at [524, 202] on li "EPSON-SOULJA-BOY" at bounding box center [561, 200] width 266 height 17
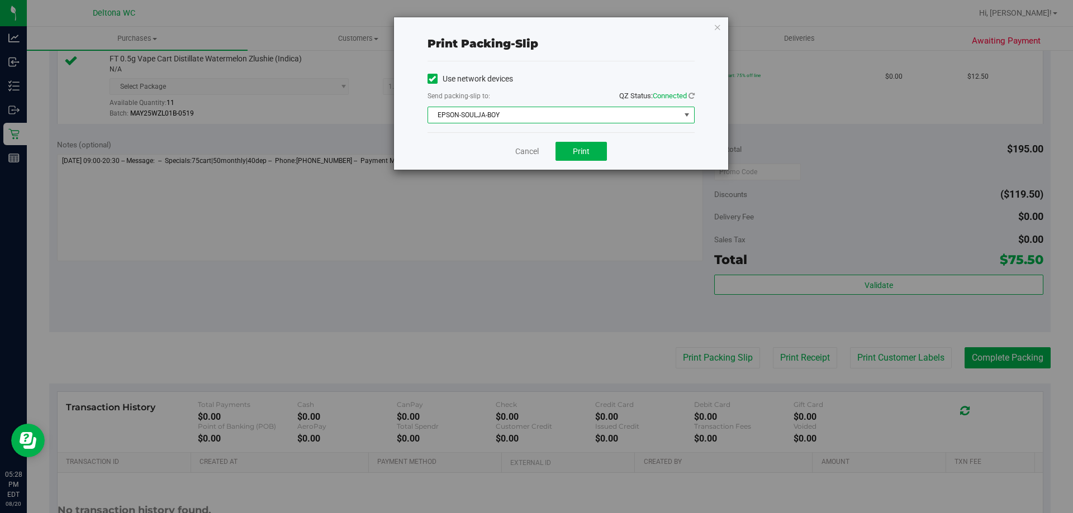
click at [579, 140] on div "Cancel Print" at bounding box center [560, 150] width 267 height 37
click at [579, 144] on button "Print" at bounding box center [580, 151] width 51 height 19
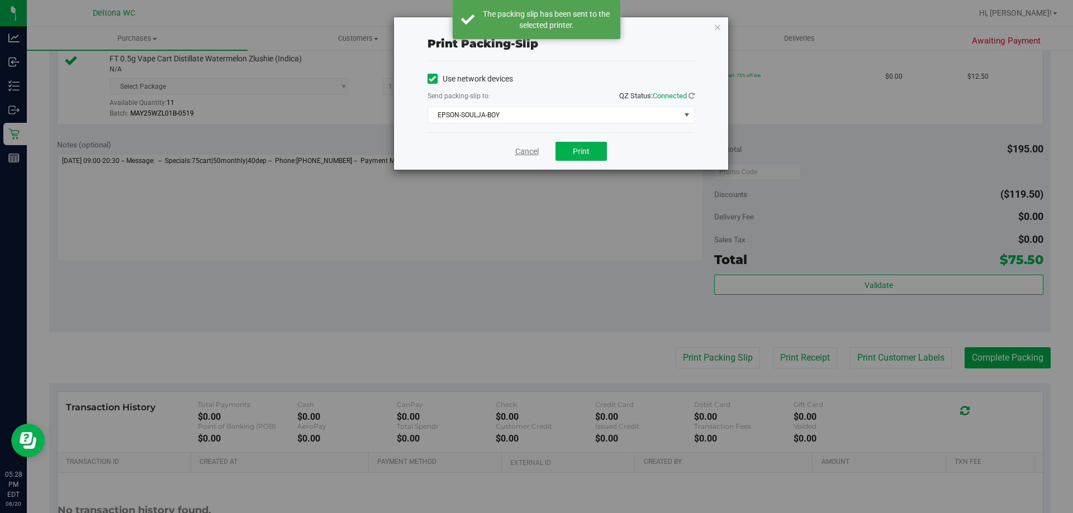
click at [529, 153] on link "Cancel" at bounding box center [526, 152] width 23 height 12
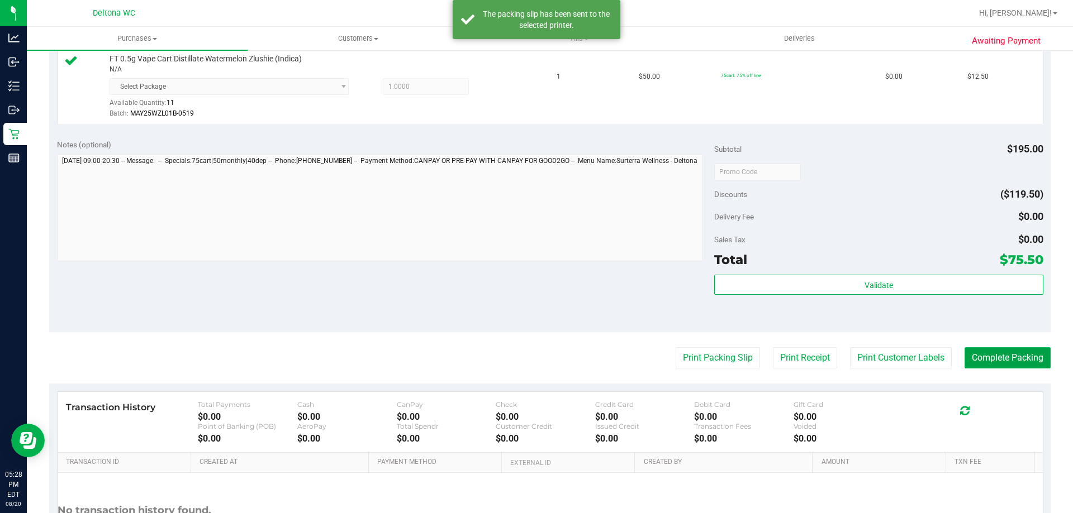
click at [1022, 356] on button "Complete Packing" at bounding box center [1007, 358] width 86 height 21
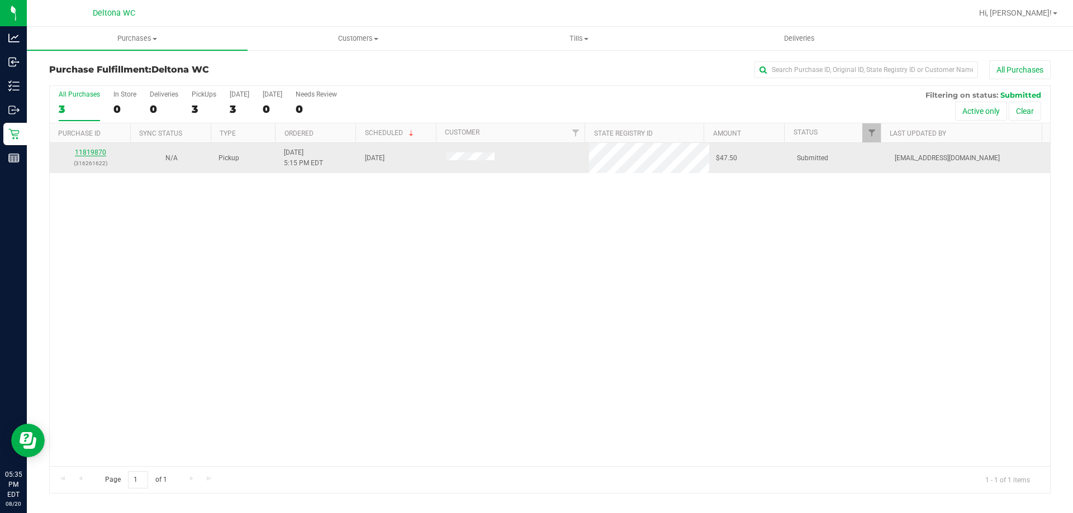
click at [80, 152] on link "11819870" at bounding box center [90, 153] width 31 height 8
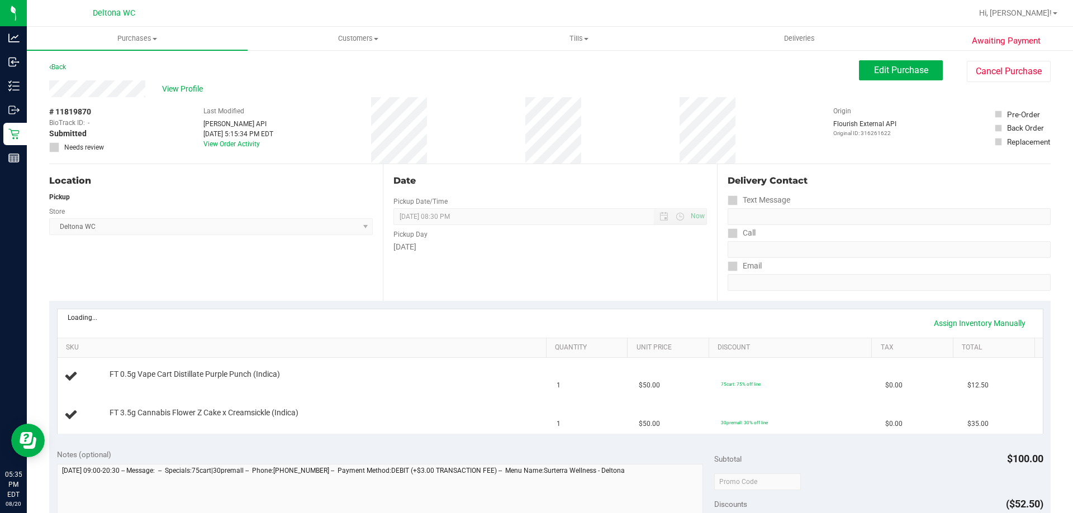
scroll to position [168, 0]
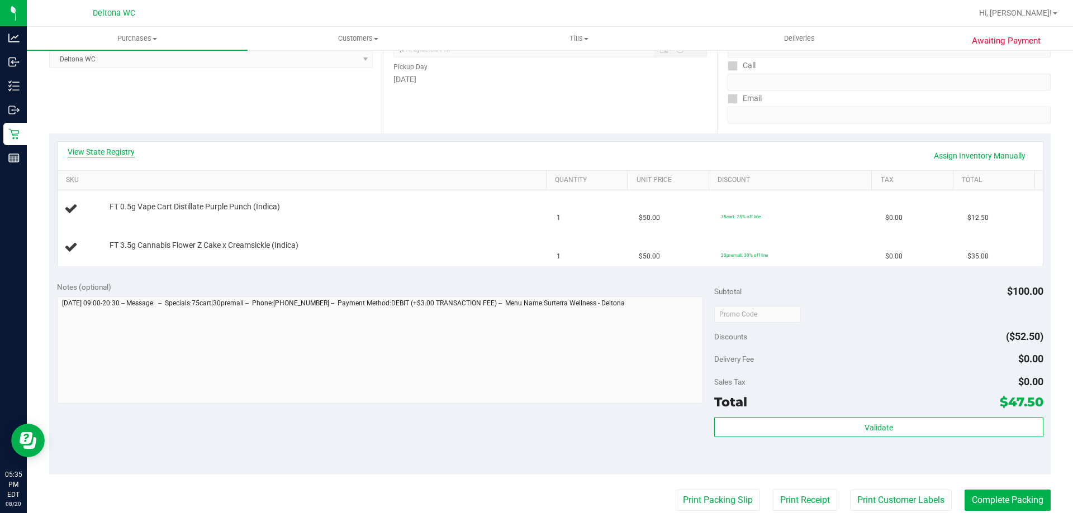
click at [120, 151] on link "View State Registry" at bounding box center [101, 151] width 67 height 11
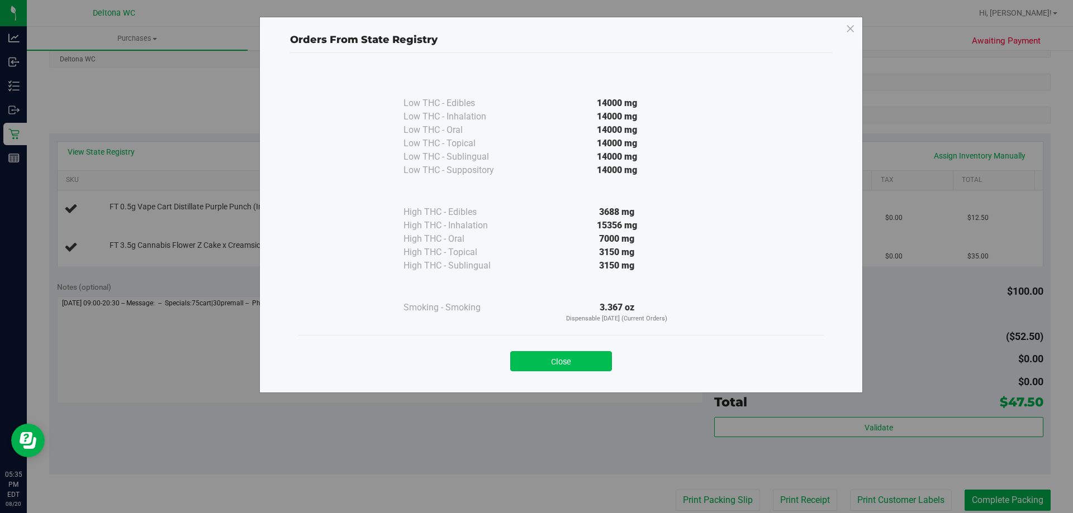
click at [546, 356] on button "Close" at bounding box center [561, 361] width 102 height 20
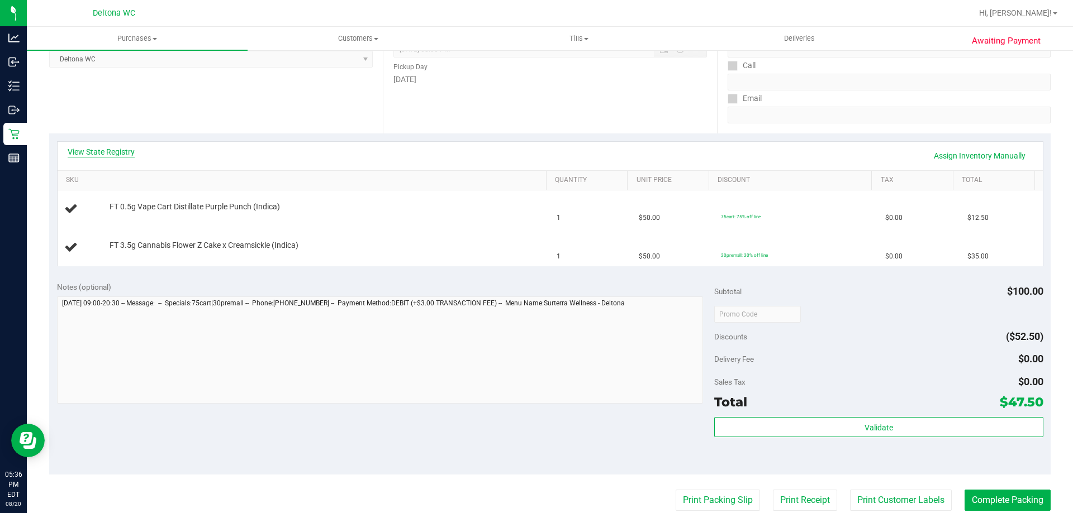
click at [87, 155] on link "View State Registry" at bounding box center [101, 151] width 67 height 11
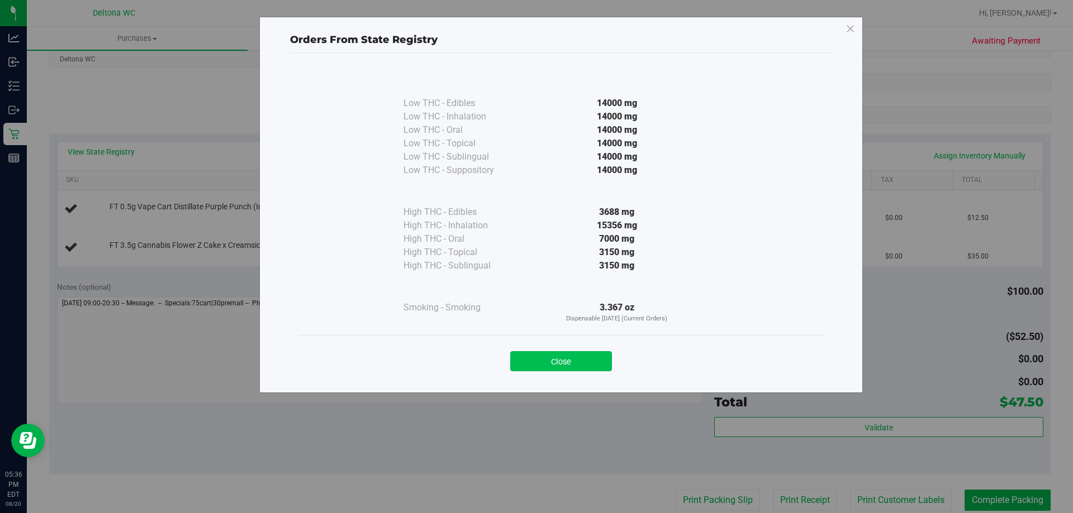
click at [539, 359] on button "Close" at bounding box center [561, 361] width 102 height 20
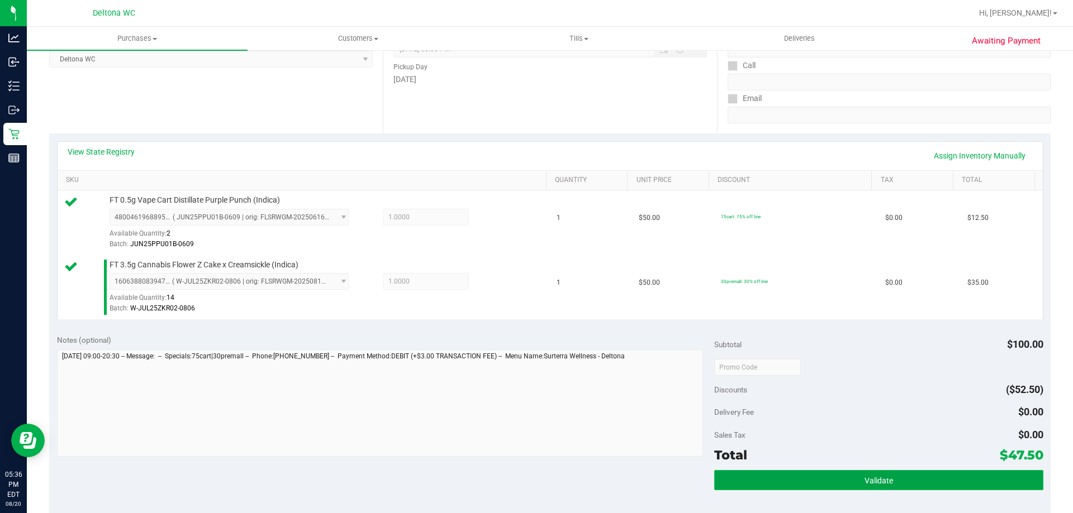
click at [792, 473] on button "Validate" at bounding box center [878, 480] width 329 height 20
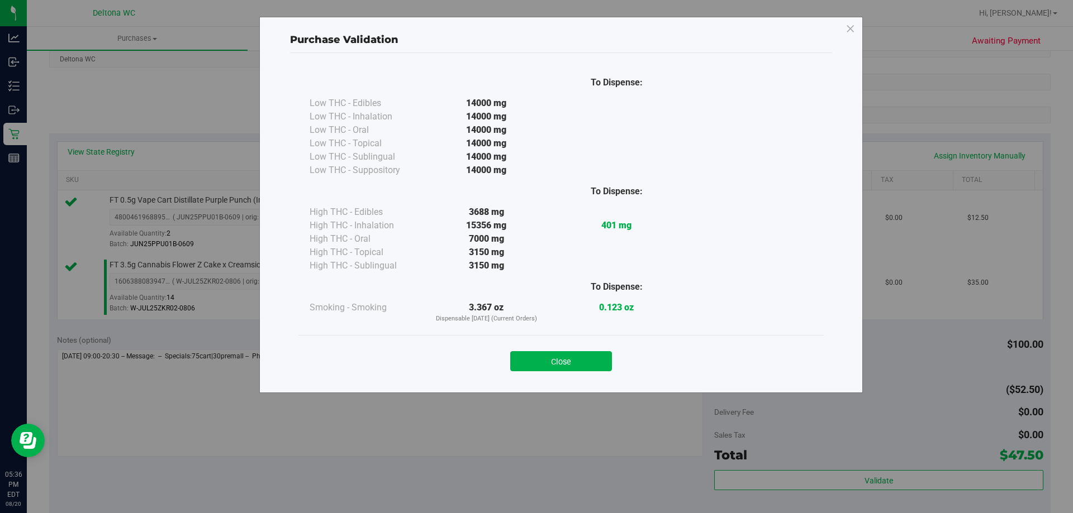
click at [560, 347] on div "Close" at bounding box center [561, 358] width 508 height 28
click at [562, 351] on div "Close" at bounding box center [561, 358] width 508 height 28
click at [563, 354] on button "Close" at bounding box center [561, 361] width 102 height 20
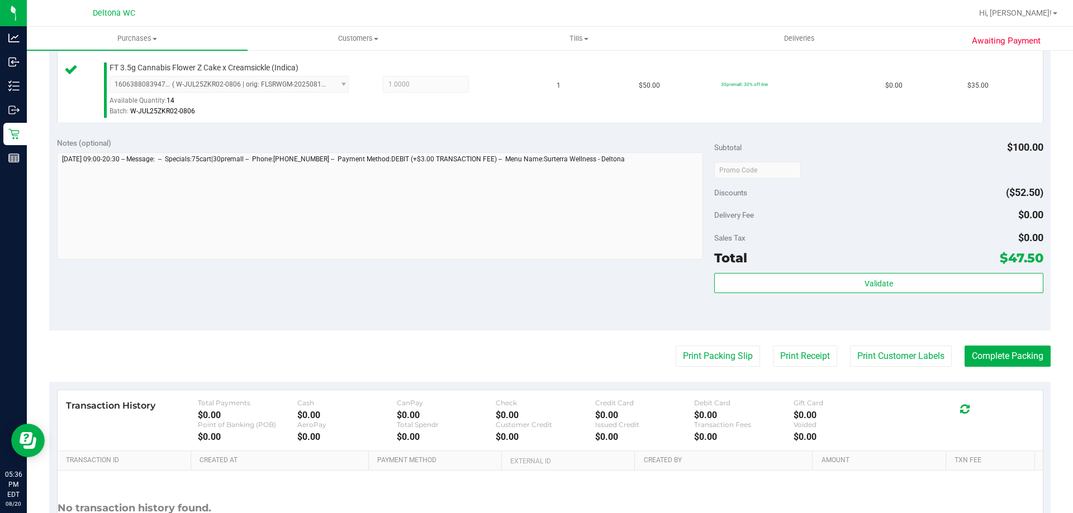
scroll to position [391, 0]
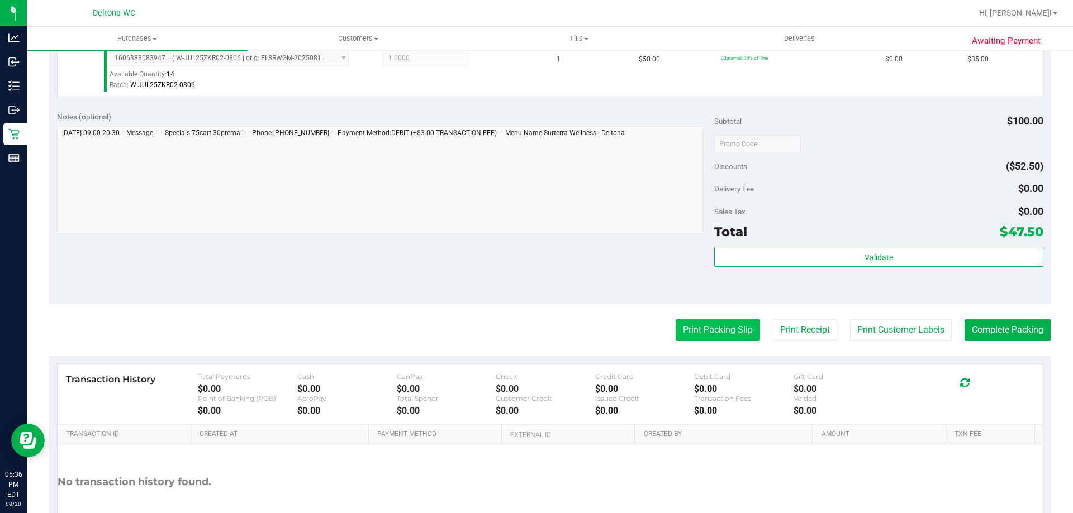
click at [702, 338] on button "Print Packing Slip" at bounding box center [717, 330] width 84 height 21
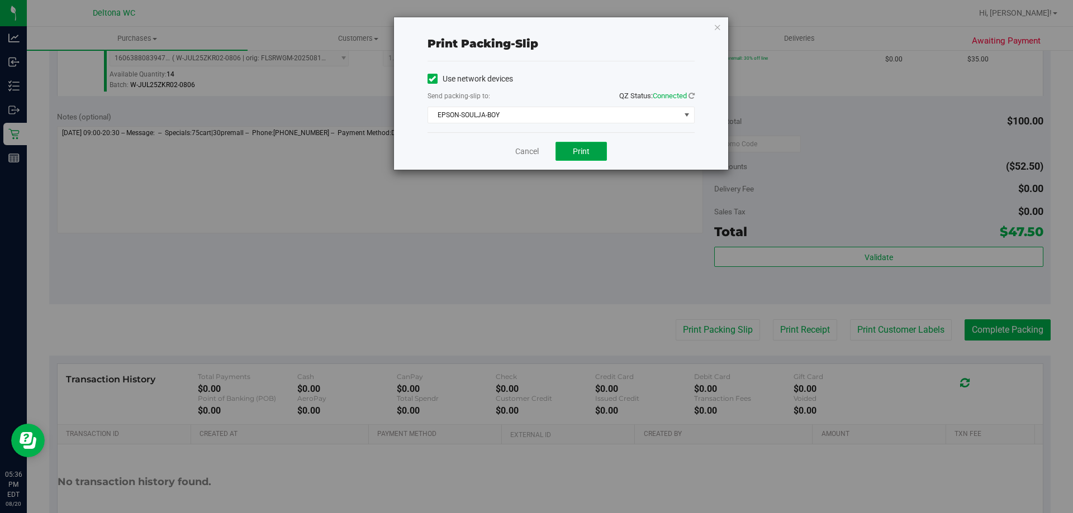
click at [592, 154] on button "Print" at bounding box center [580, 151] width 51 height 19
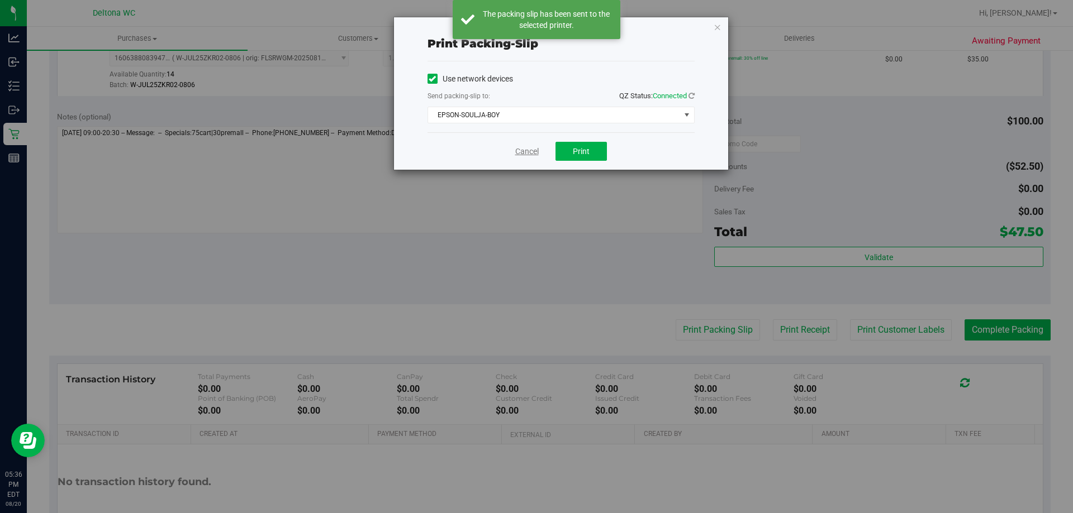
click at [522, 151] on link "Cancel" at bounding box center [526, 152] width 23 height 12
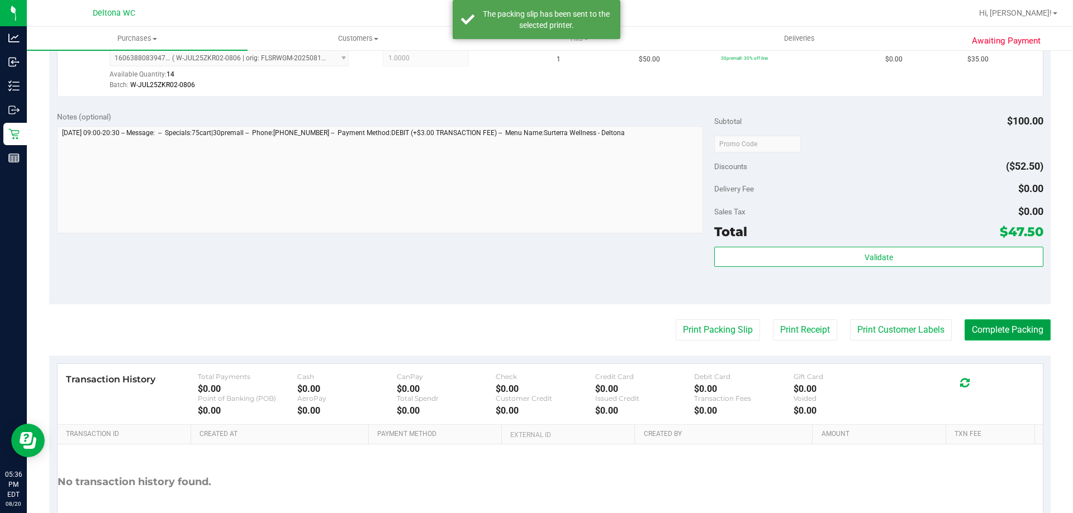
click at [967, 324] on button "Complete Packing" at bounding box center [1007, 330] width 86 height 21
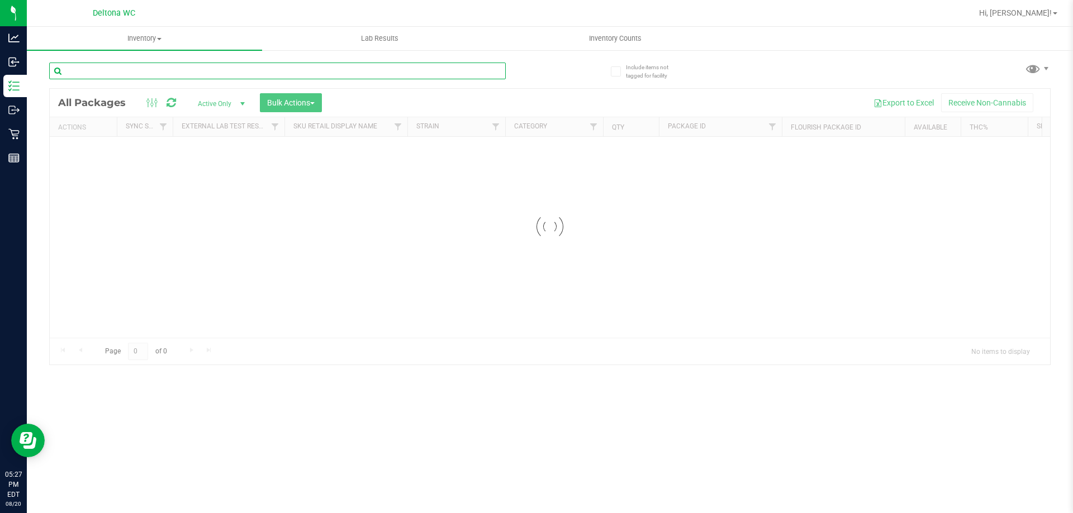
click at [304, 77] on input "text" at bounding box center [277, 71] width 456 height 17
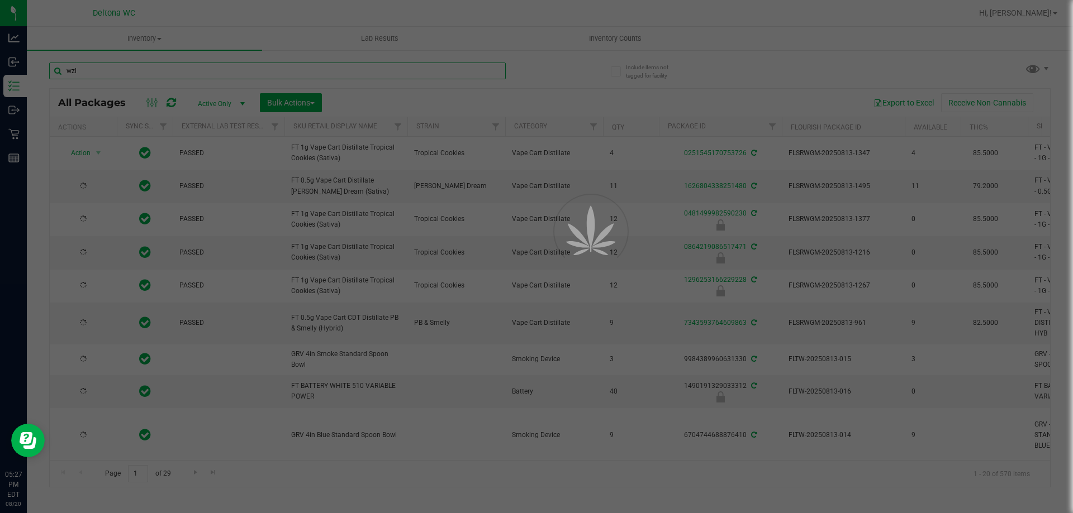
type input "wzl"
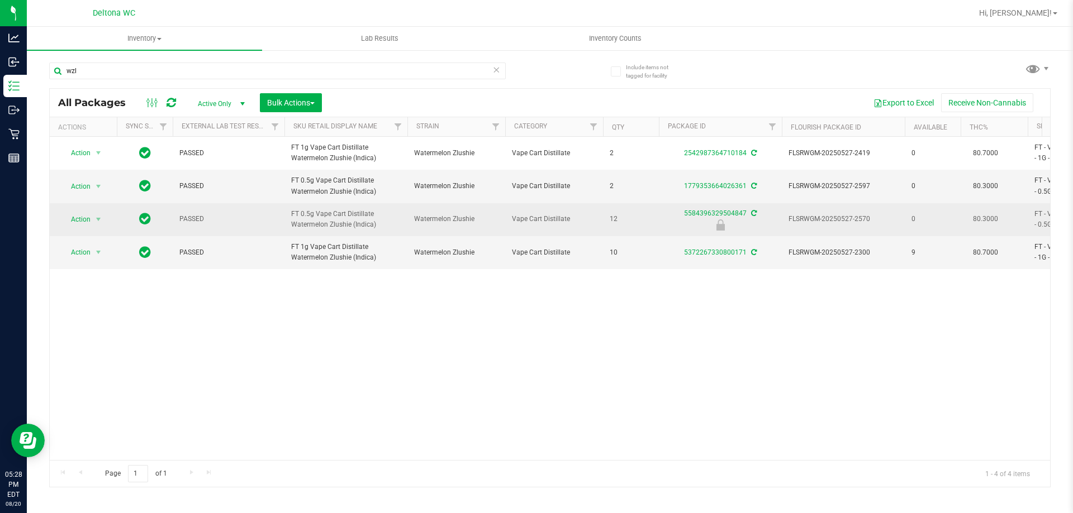
click at [92, 230] on td "Action Action Edit attributes Global inventory Locate package Package audit log…" at bounding box center [83, 219] width 67 height 33
click at [92, 223] on span "select" at bounding box center [99, 220] width 14 height 16
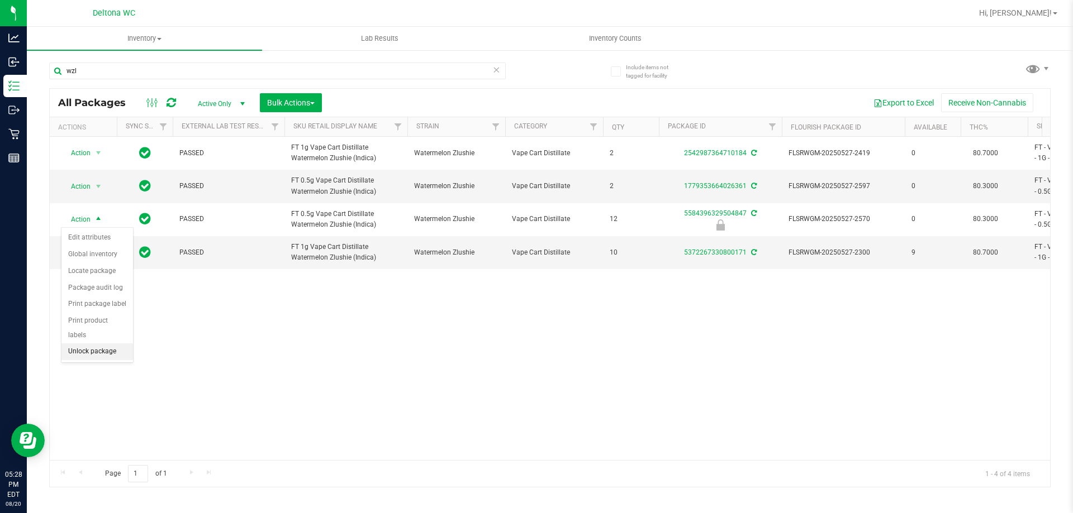
click at [92, 344] on li "Unlock package" at bounding box center [97, 352] width 72 height 17
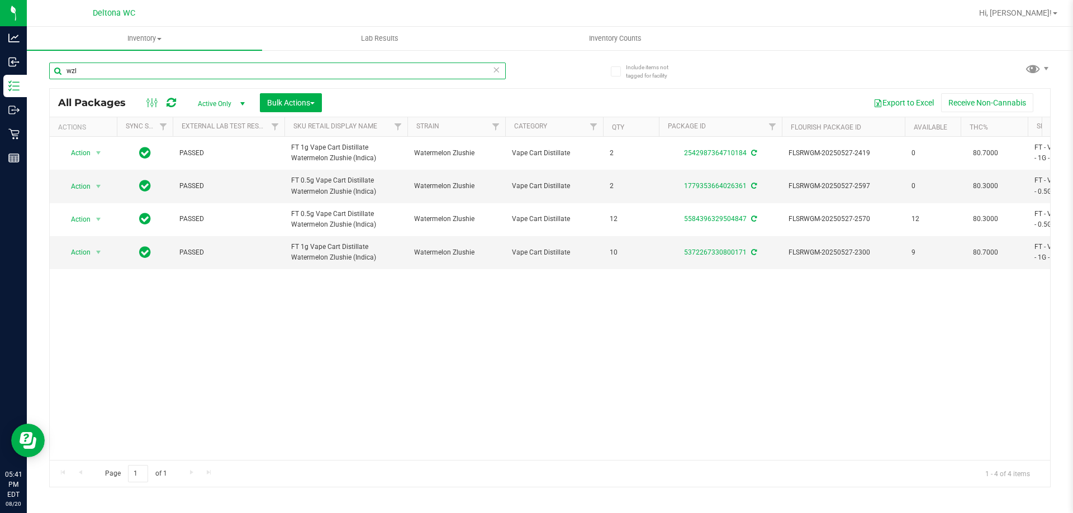
click at [396, 66] on input "wzl" at bounding box center [277, 71] width 456 height 17
type input "w"
type input "arz"
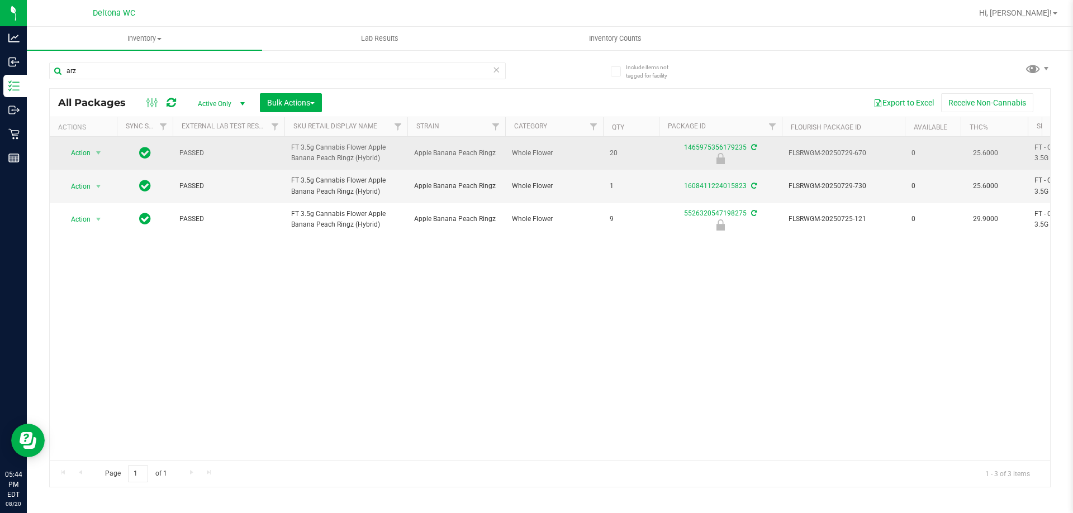
click at [81, 144] on td "Action Action Edit attributes Global inventory Locate package Package audit log…" at bounding box center [83, 153] width 67 height 33
click at [84, 149] on span "Action" at bounding box center [76, 153] width 30 height 16
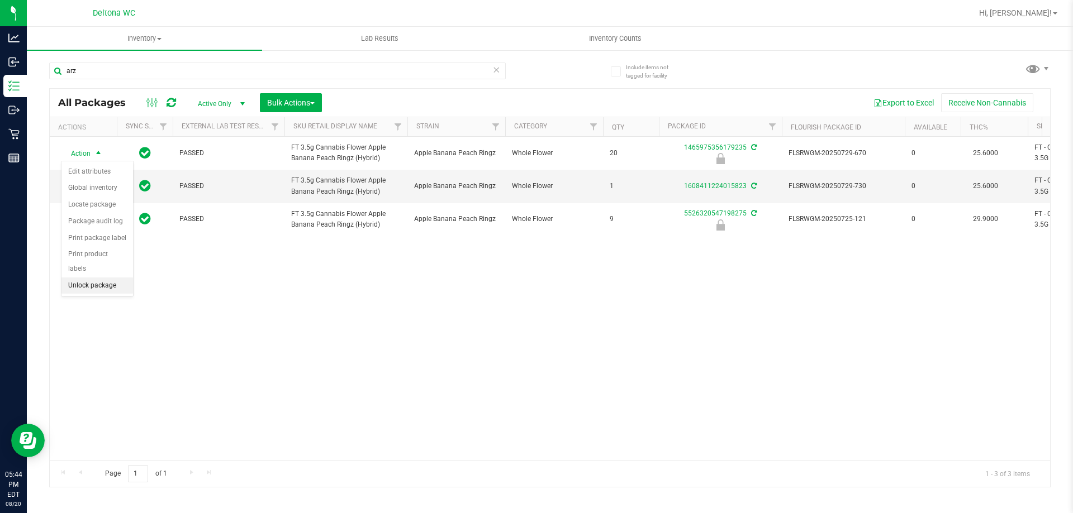
click at [122, 278] on li "Unlock package" at bounding box center [97, 286] width 72 height 17
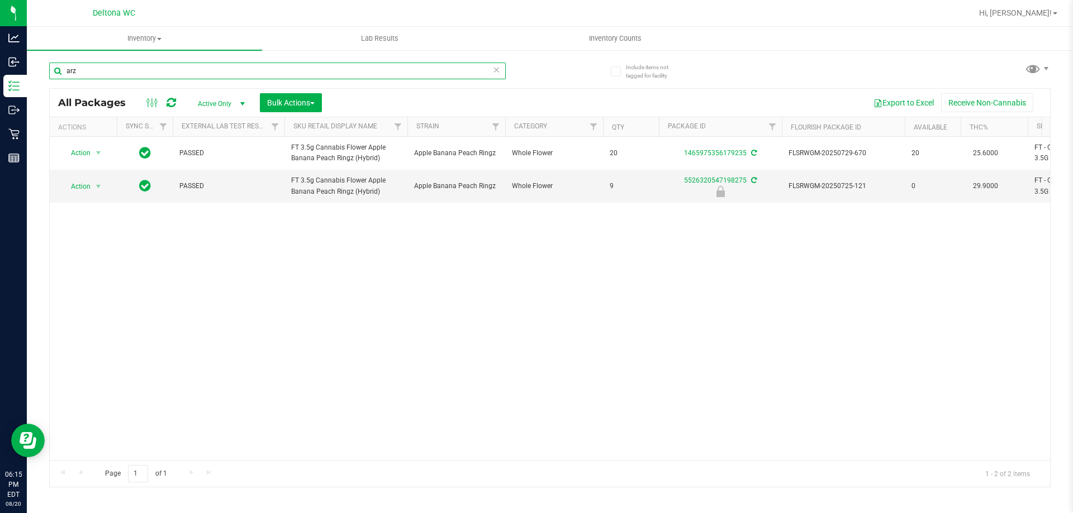
click at [198, 73] on input "arz" at bounding box center [277, 71] width 456 height 17
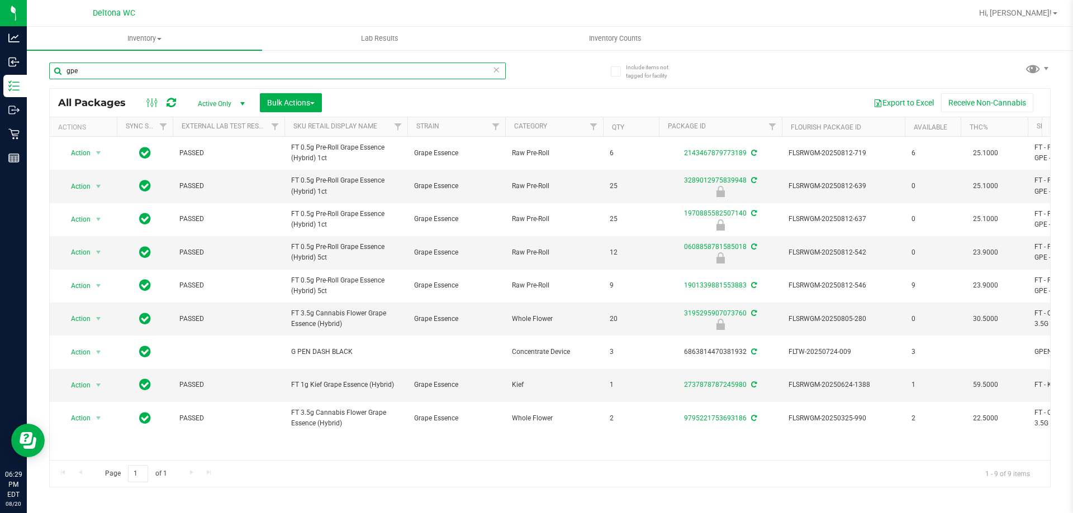
click at [346, 70] on input "gpe" at bounding box center [277, 71] width 456 height 17
type input "jcw"
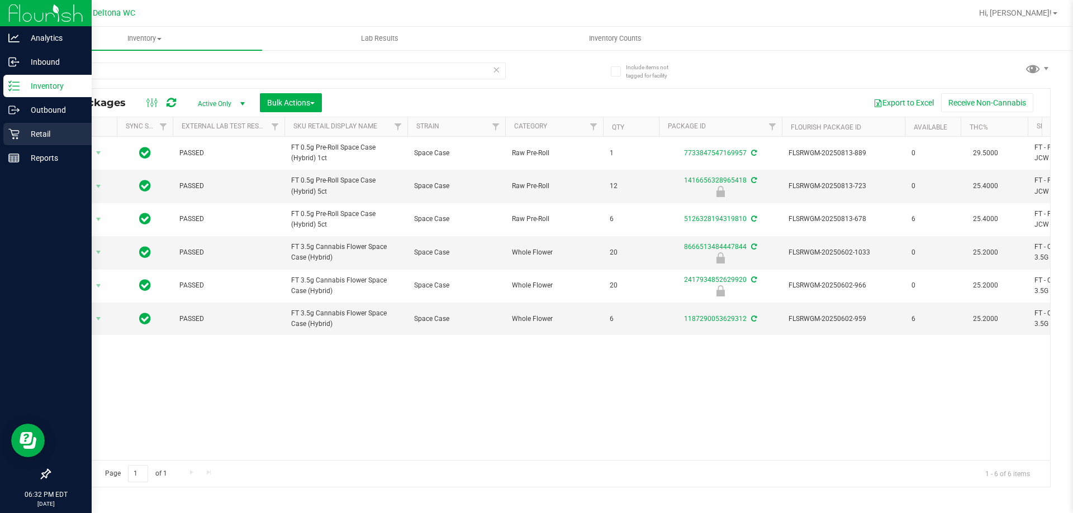
click at [12, 126] on div "Retail" at bounding box center [47, 134] width 88 height 22
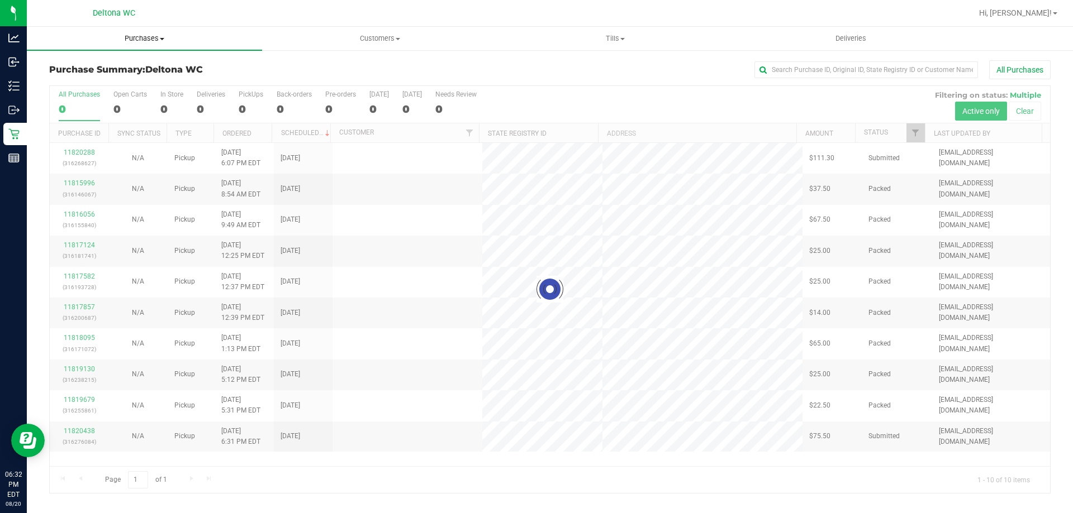
click at [162, 44] on uib-tab-heading "Purchases Summary of purchases Fulfillment All purchases" at bounding box center [144, 38] width 235 height 23
click at [162, 39] on span at bounding box center [162, 39] width 4 height 2
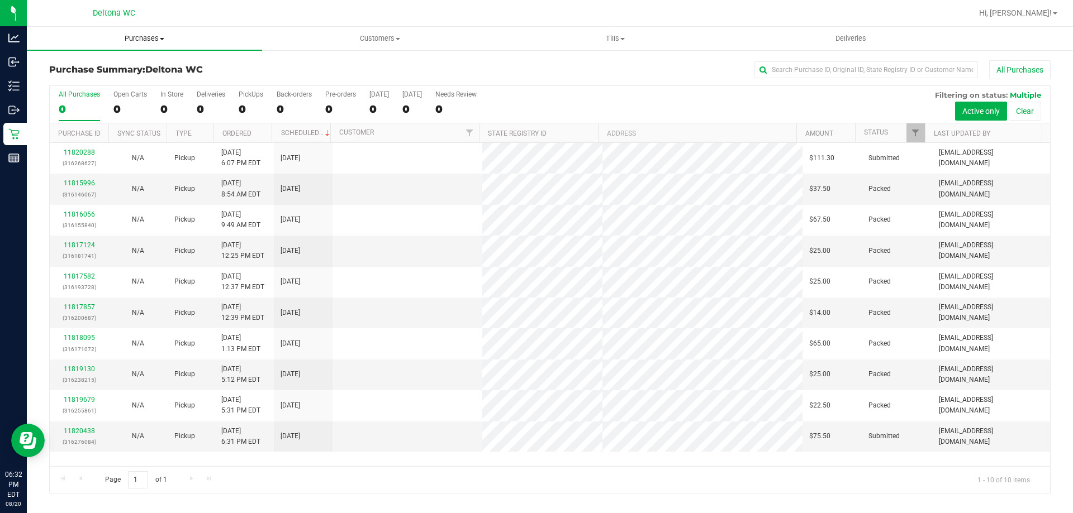
click at [162, 39] on span at bounding box center [162, 39] width 4 height 2
click at [118, 98] on li "All purchases" at bounding box center [144, 94] width 235 height 13
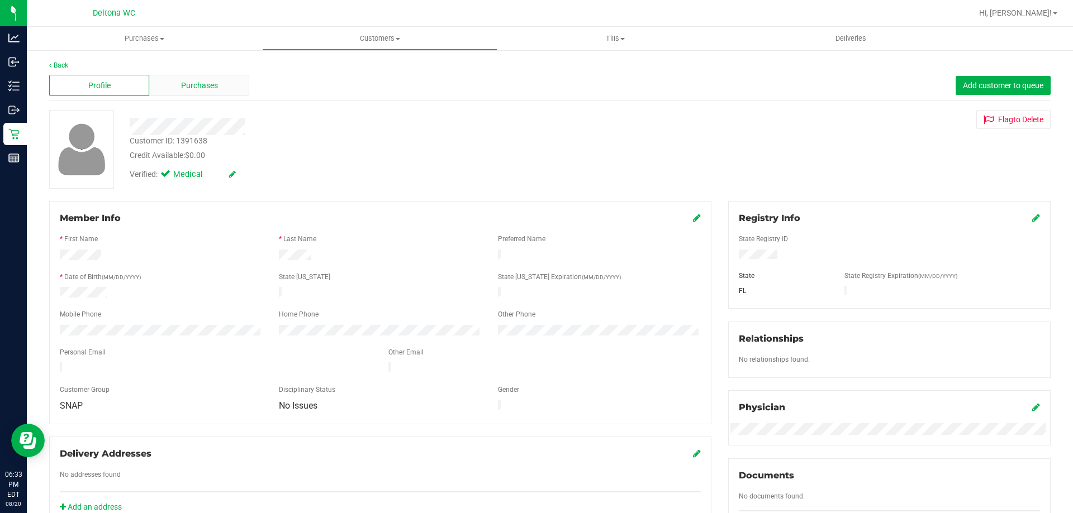
click at [191, 78] on div "Purchases" at bounding box center [199, 85] width 100 height 21
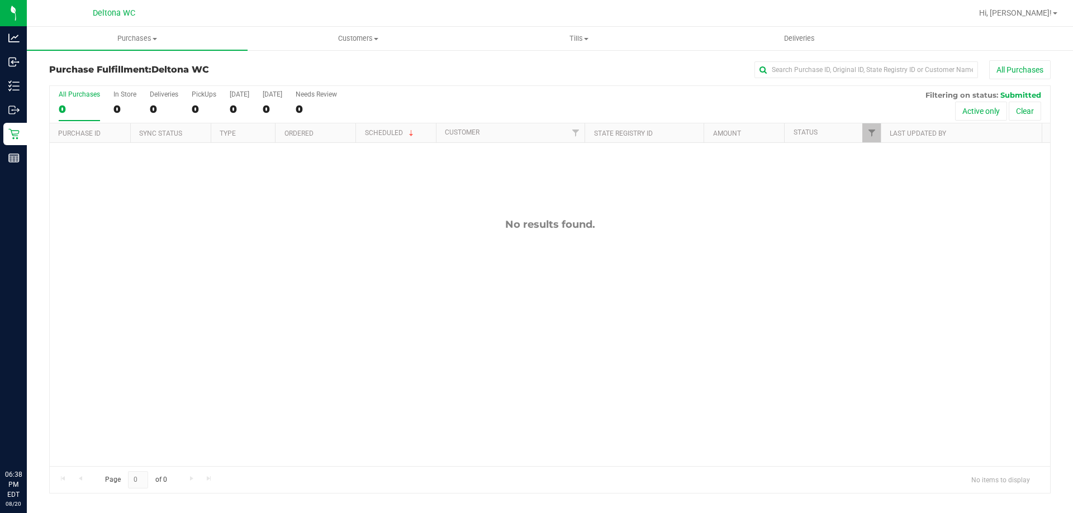
click at [94, 104] on div "0" at bounding box center [79, 109] width 41 height 13
click at [0, 0] on input "All Purchases 0" at bounding box center [0, 0] width 0 height 0
